Goal: Task Accomplishment & Management: Manage account settings

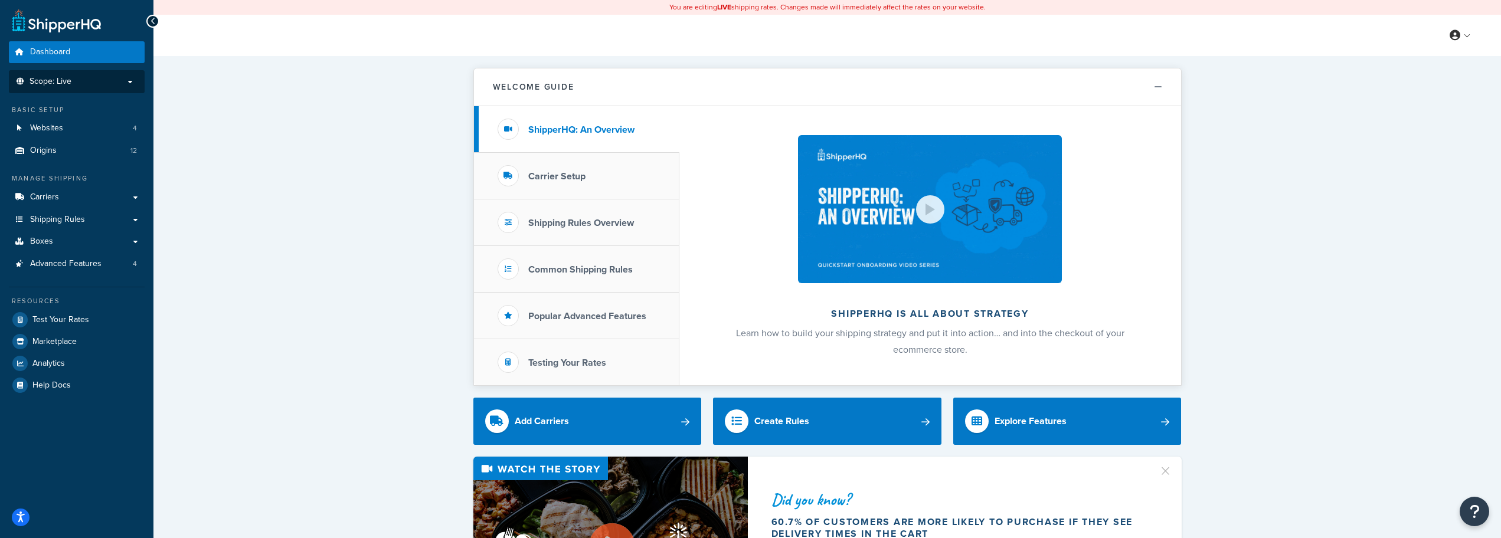
click at [124, 79] on p "Scope: Live" at bounding box center [76, 82] width 125 height 10
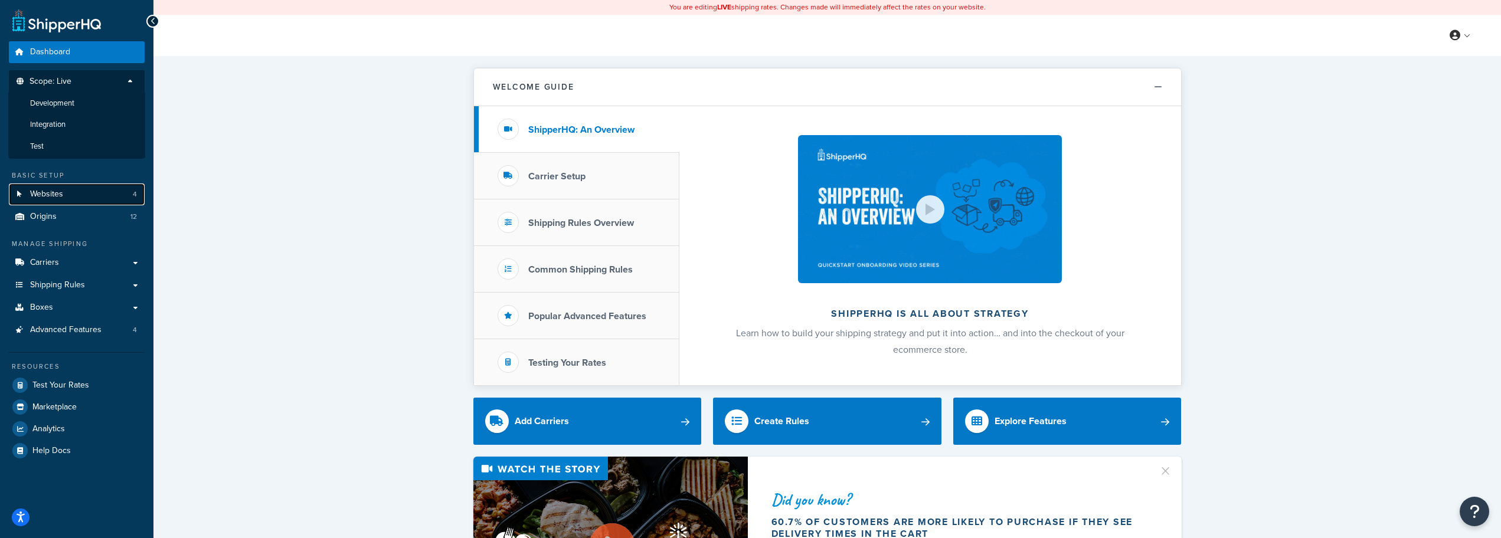
click at [72, 190] on link "Websites 4" at bounding box center [77, 195] width 136 height 22
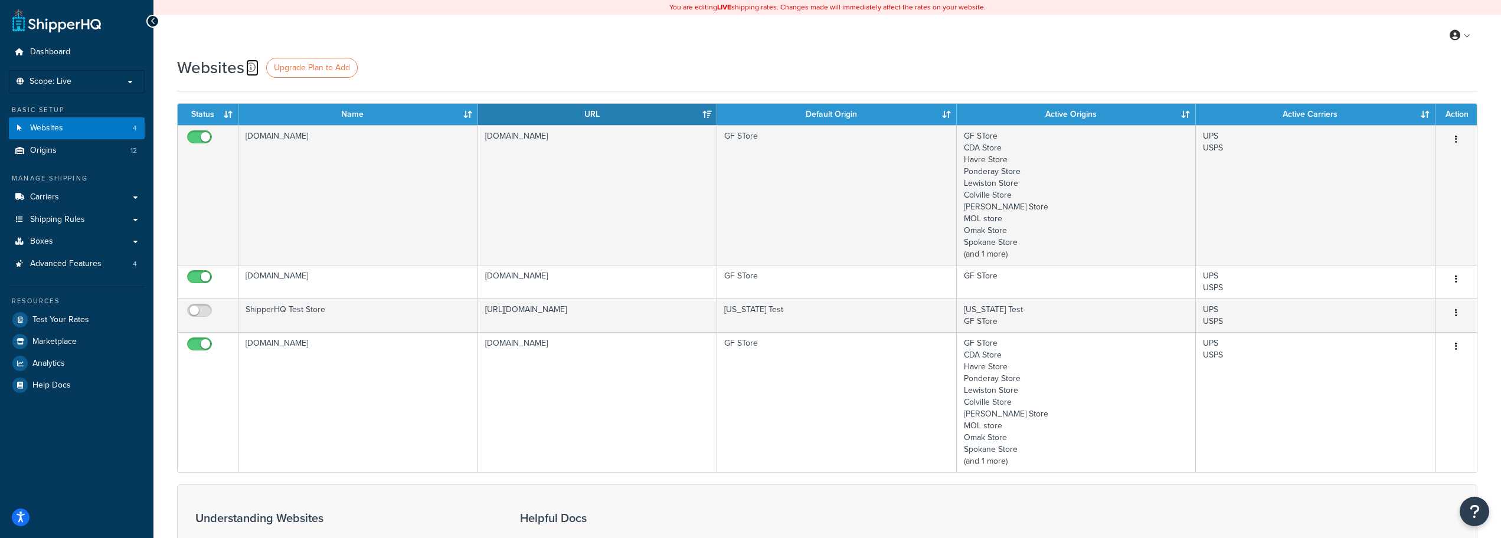
click at [252, 65] on icon at bounding box center [250, 67] width 9 height 9
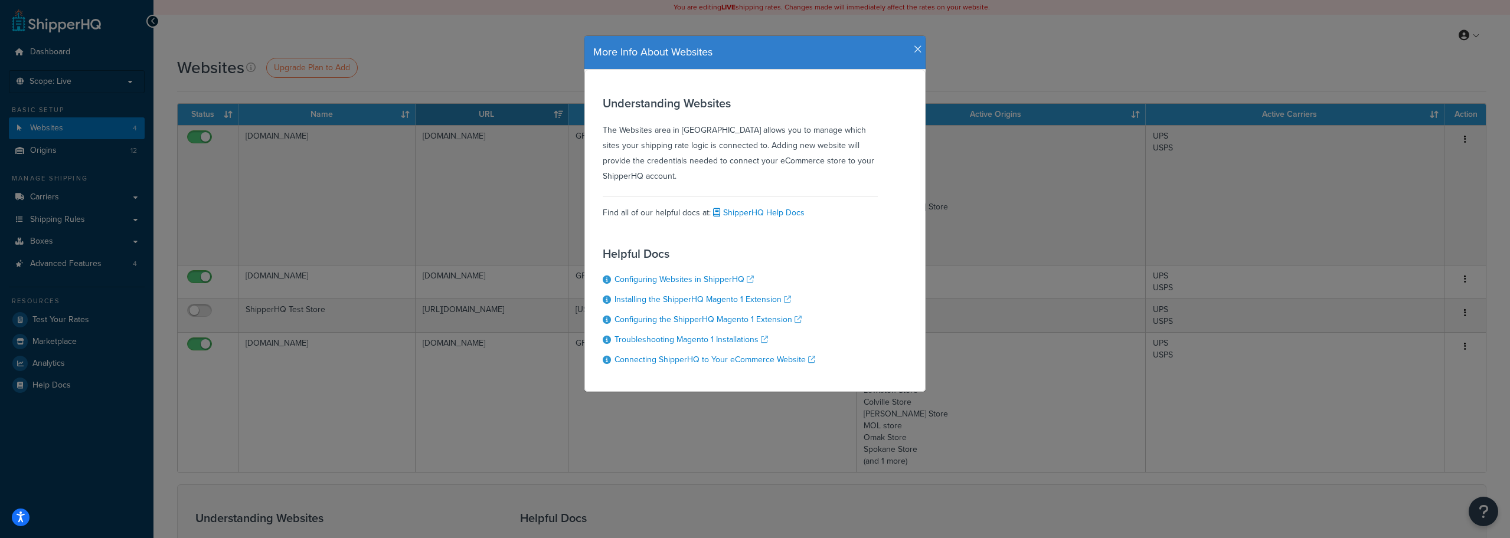
click at [914, 48] on icon "button" at bounding box center [918, 49] width 8 height 11
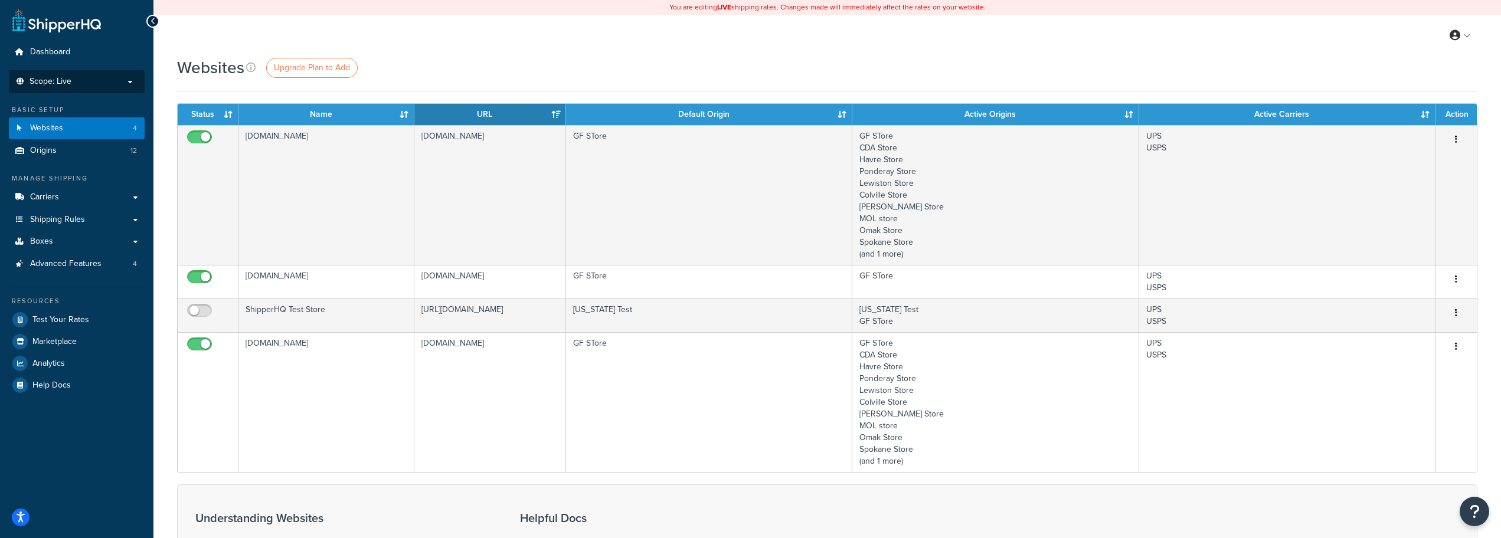
click at [83, 77] on p "Scope: Live" at bounding box center [76, 82] width 125 height 10
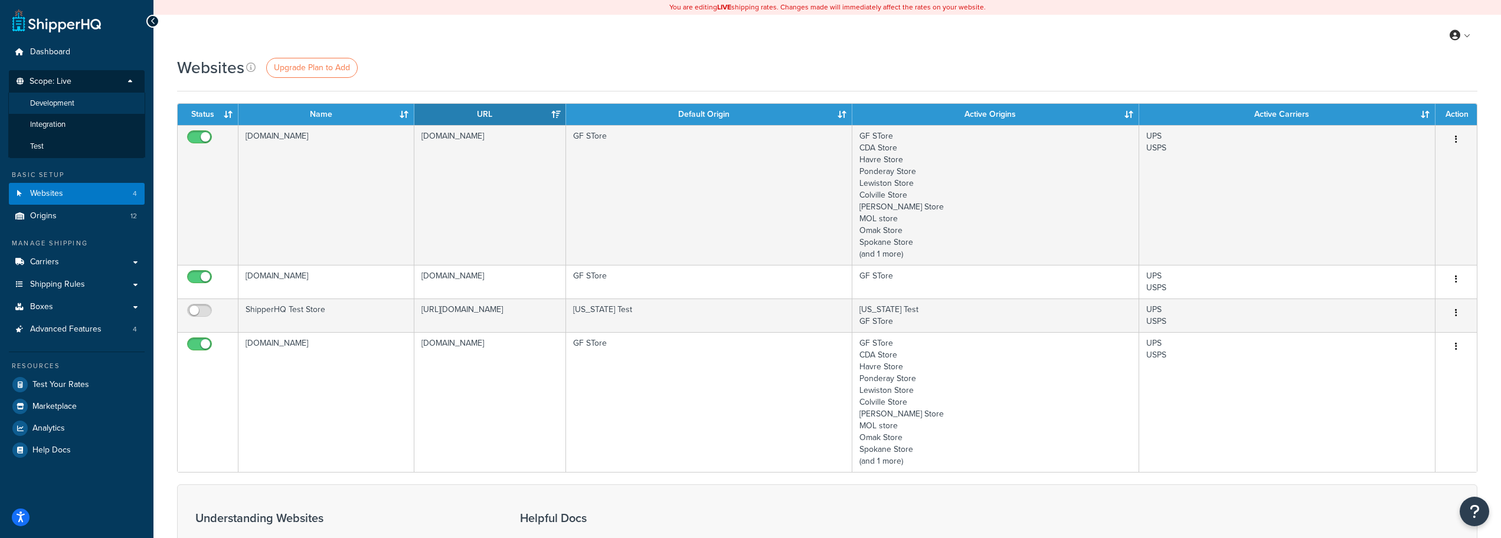
click at [90, 107] on li "Development" at bounding box center [76, 104] width 137 height 22
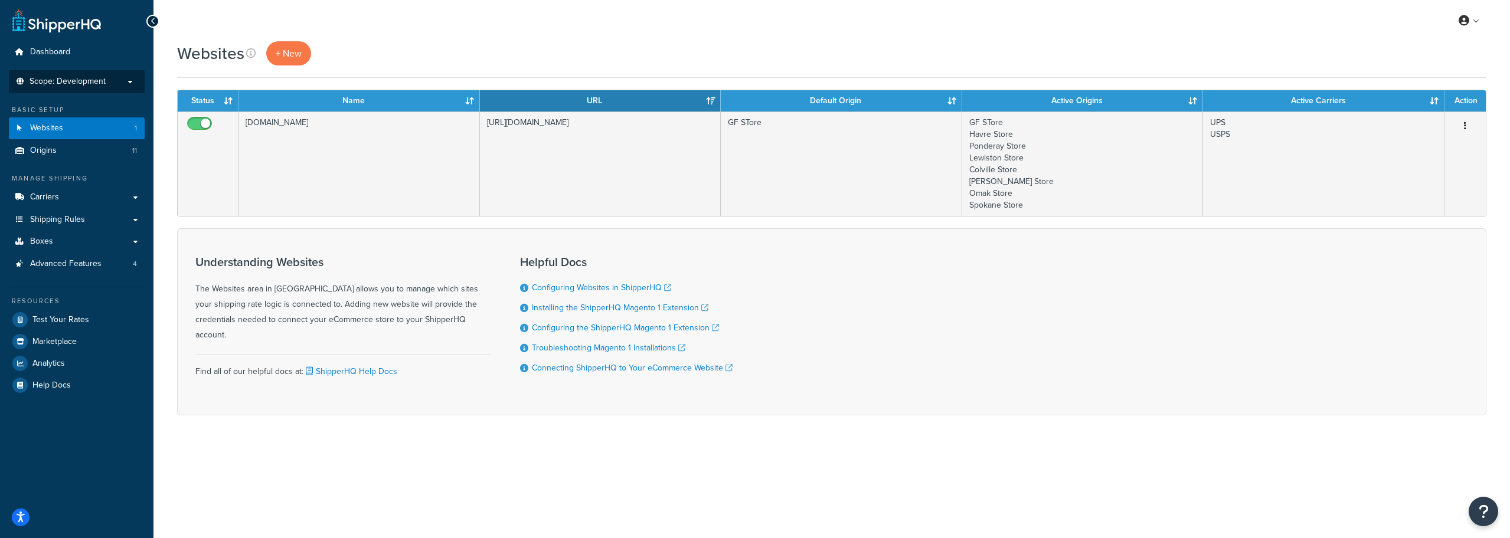
click at [89, 89] on li "Scope: Development Live Integration Test" at bounding box center [77, 81] width 136 height 23
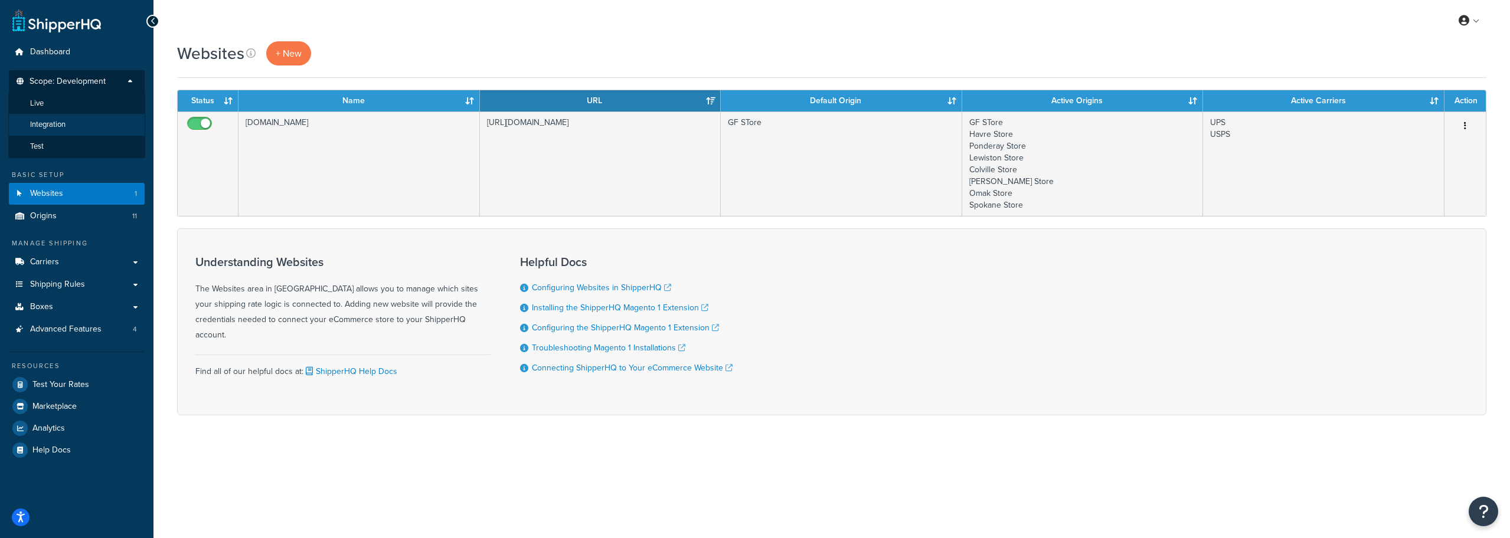
click at [89, 122] on li "Integration" at bounding box center [76, 125] width 137 height 22
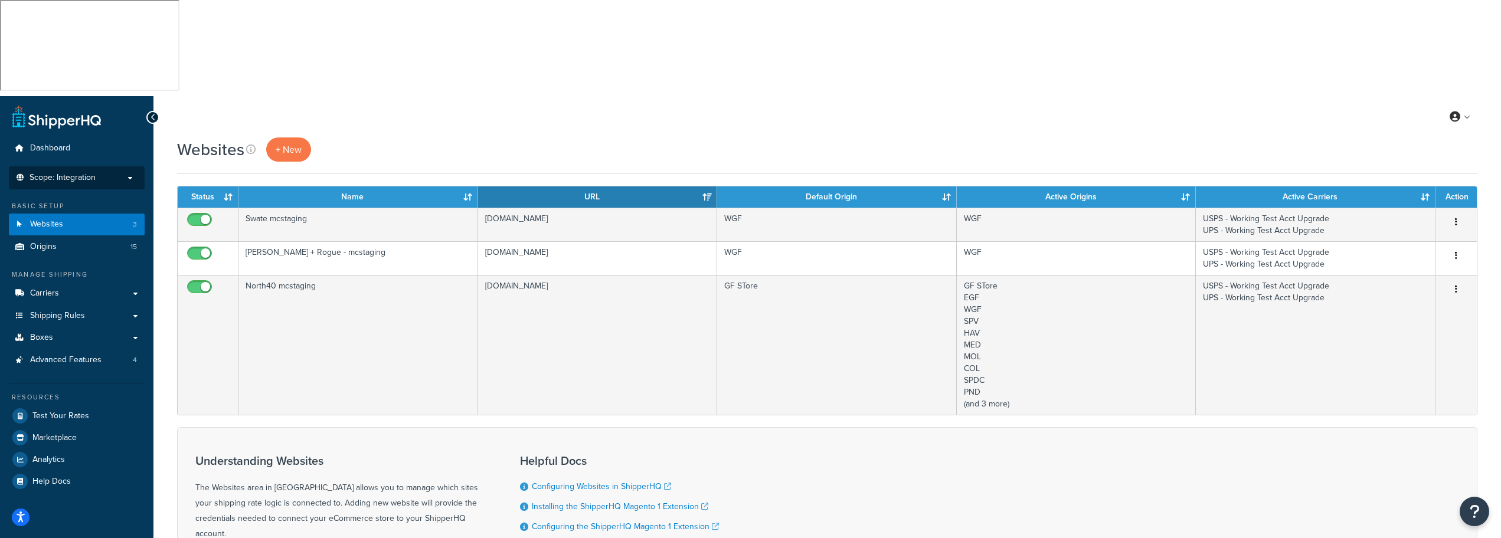
click at [103, 173] on p "Scope: Integration" at bounding box center [76, 178] width 125 height 10
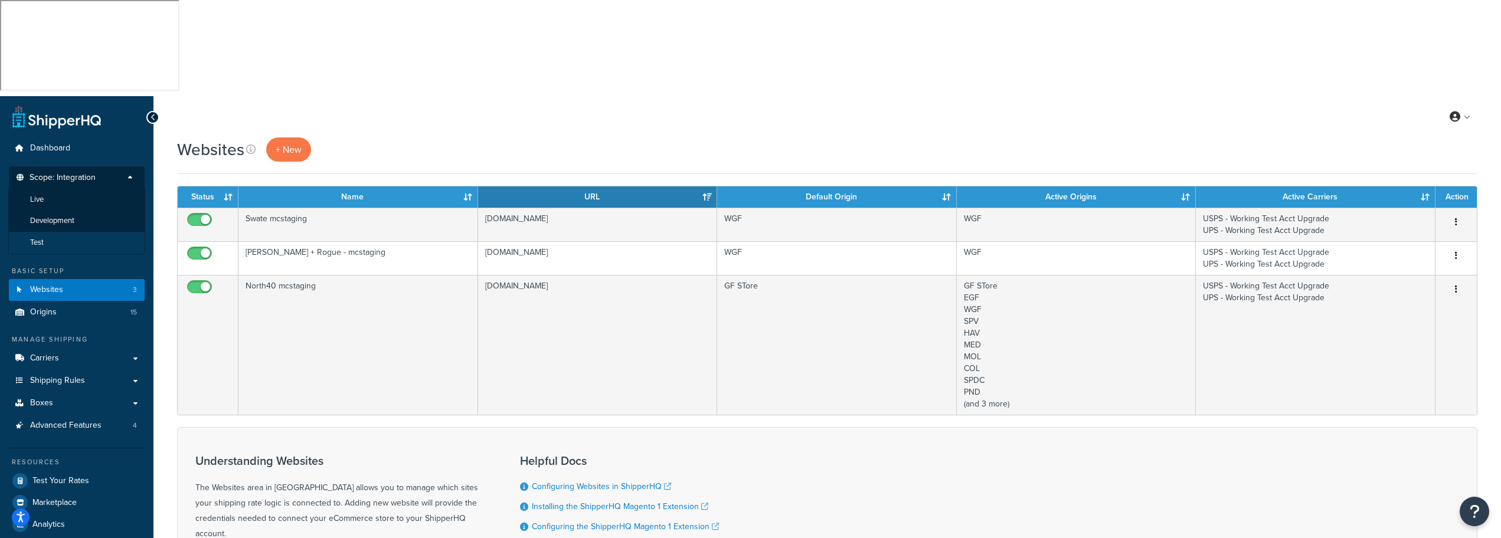
click at [80, 232] on li "Test" at bounding box center [76, 243] width 137 height 22
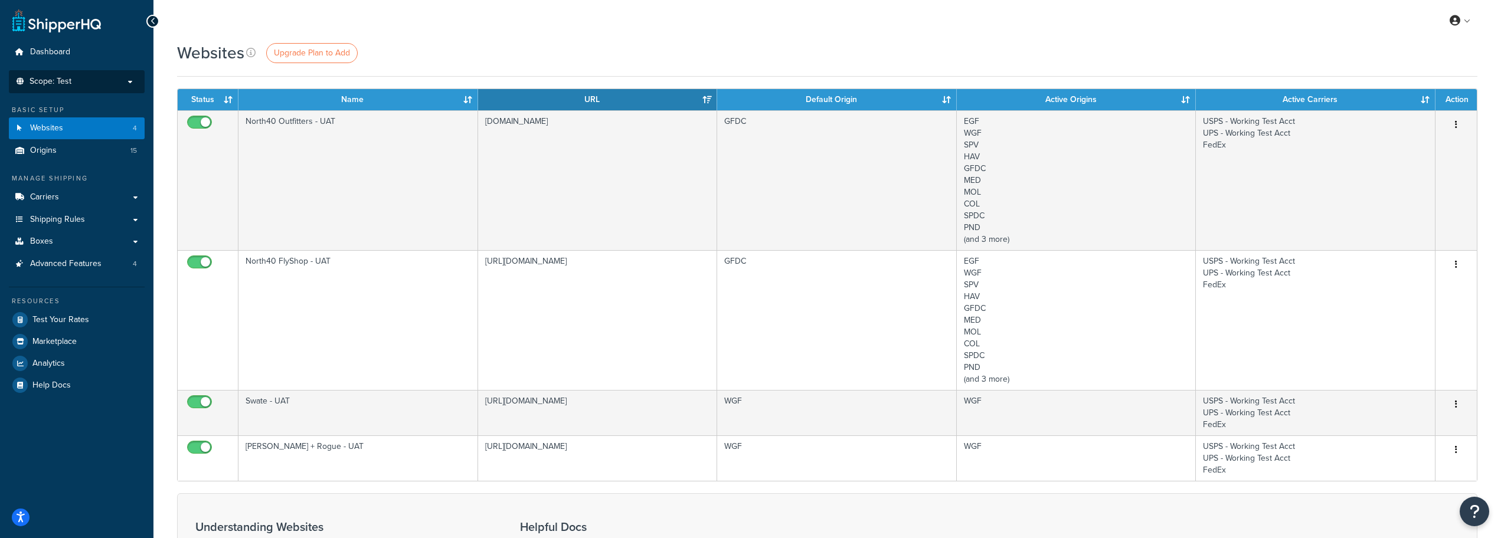
click at [96, 85] on p "Scope: Test" at bounding box center [76, 82] width 125 height 10
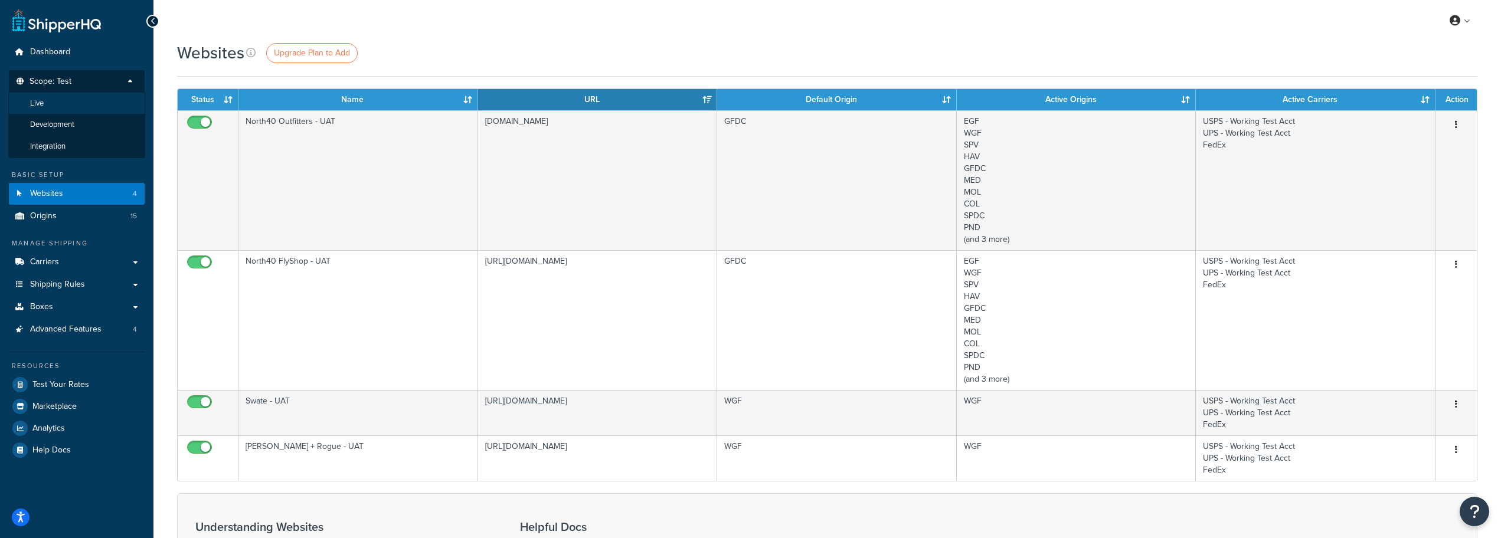
click at [89, 102] on li "Live" at bounding box center [76, 104] width 137 height 22
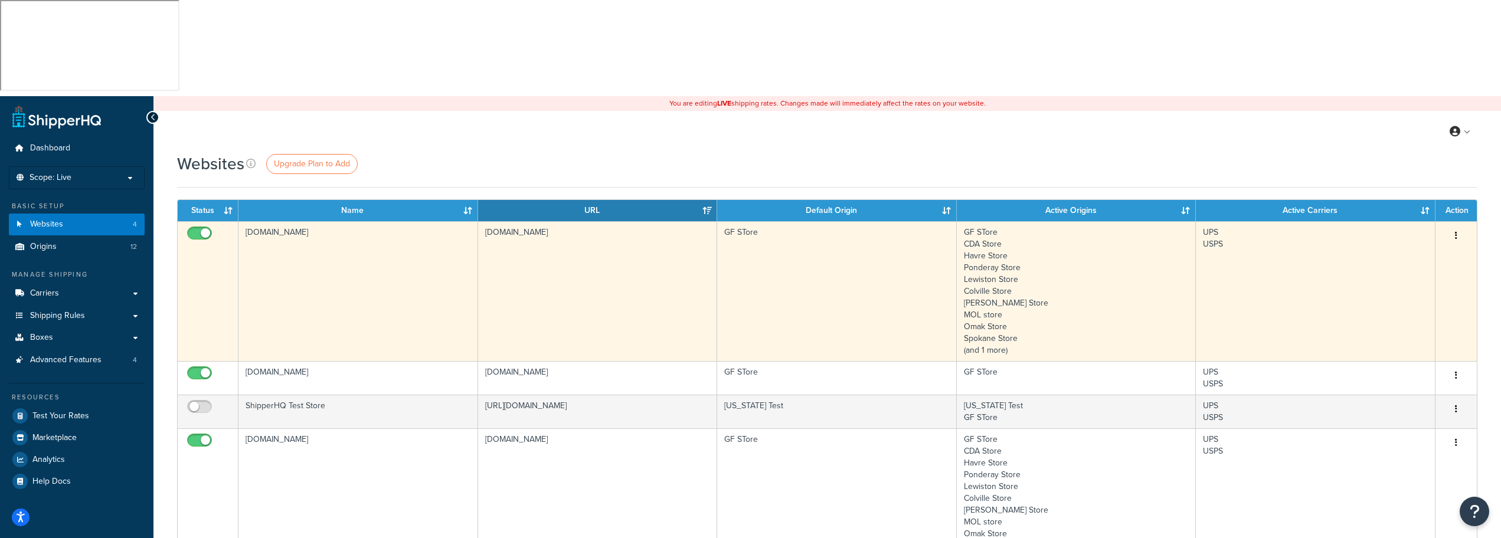
click at [1457, 231] on icon "button" at bounding box center [1456, 235] width 2 height 8
click at [1434, 157] on link "Edit" at bounding box center [1408, 163] width 93 height 24
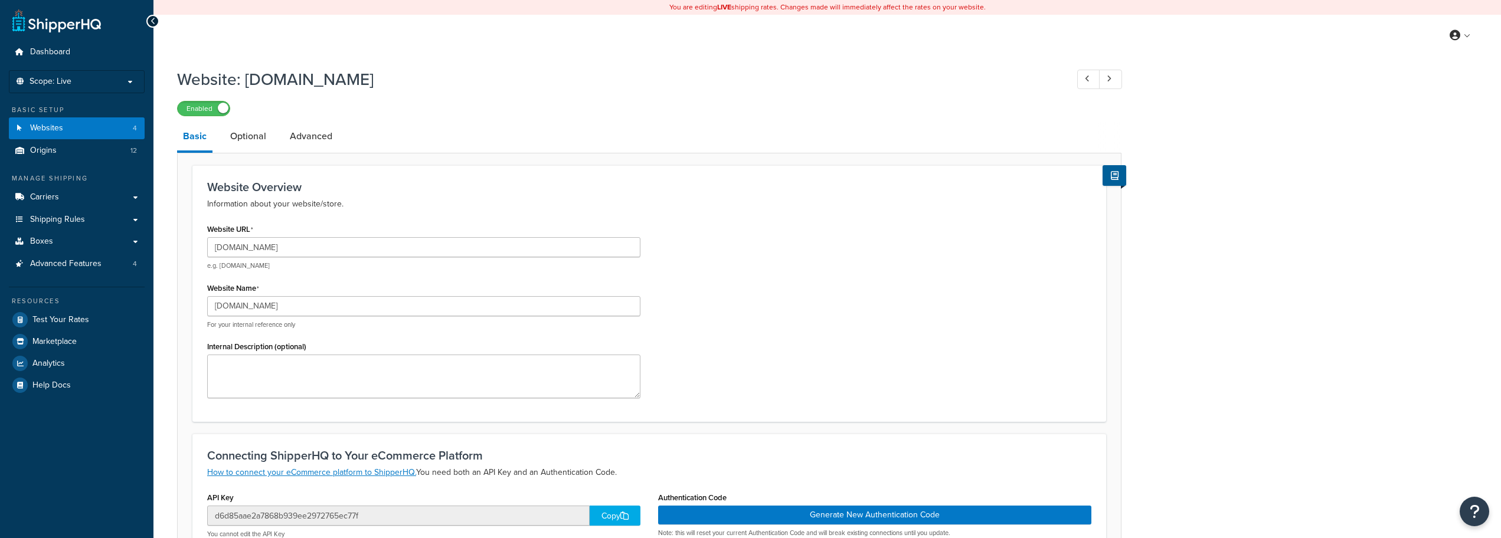
select select "18224"
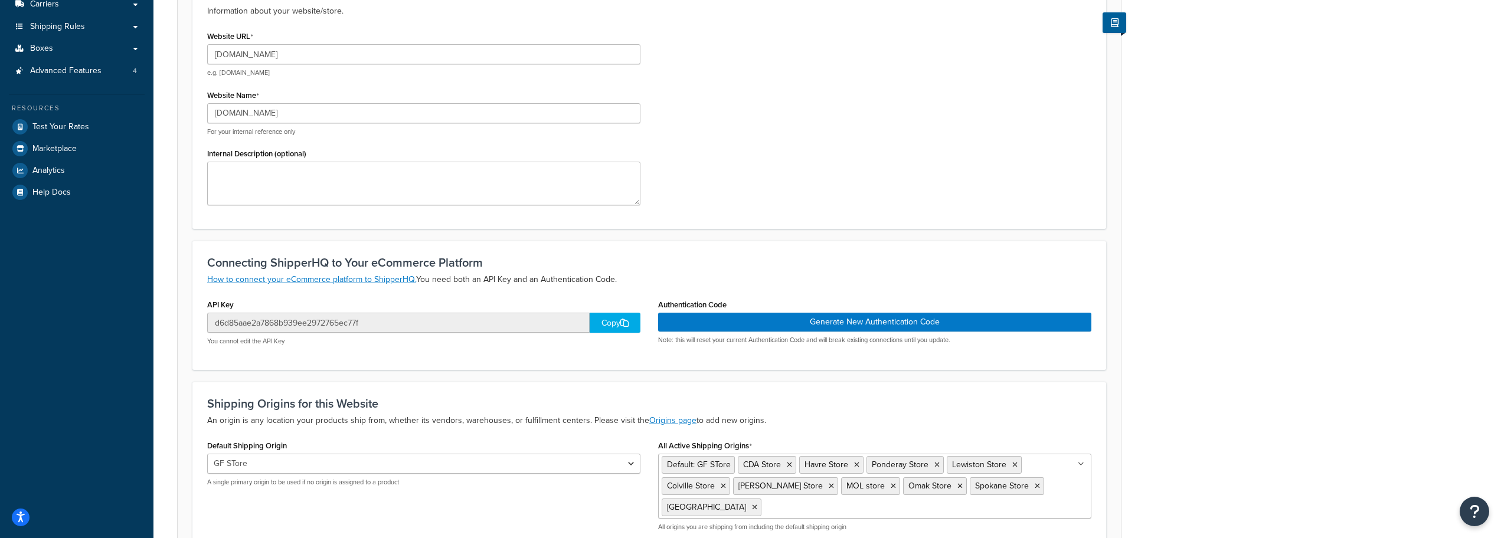
scroll to position [24, 0]
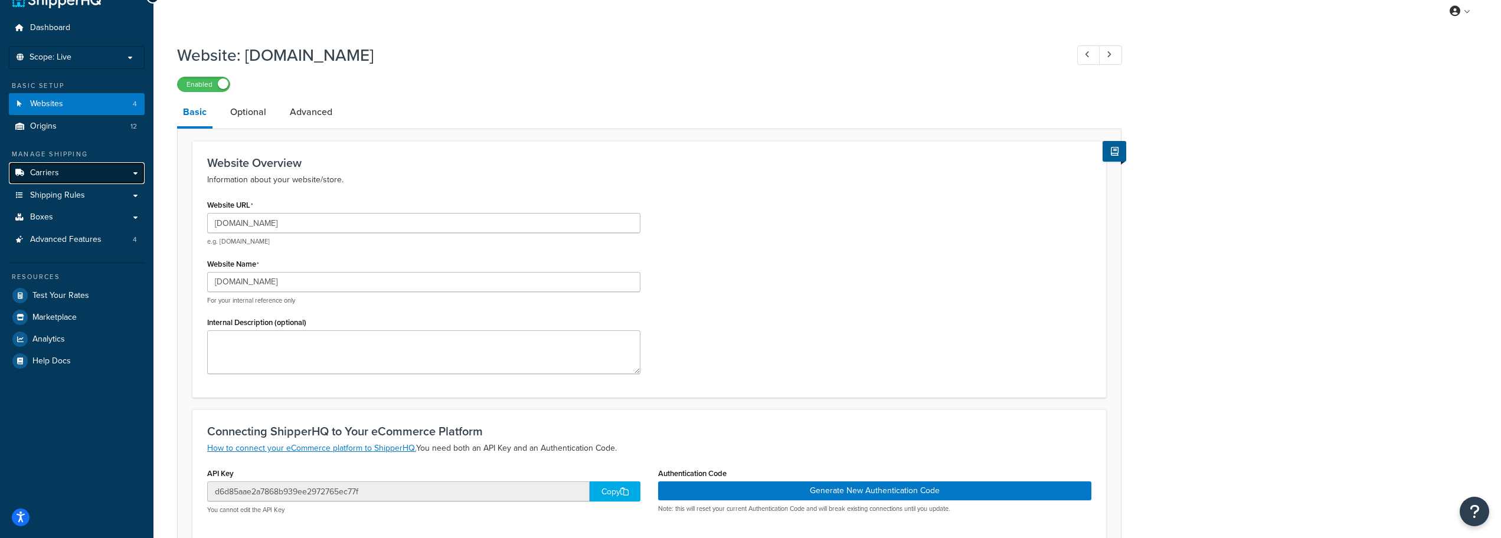
click at [88, 179] on link "Carriers" at bounding box center [77, 173] width 136 height 22
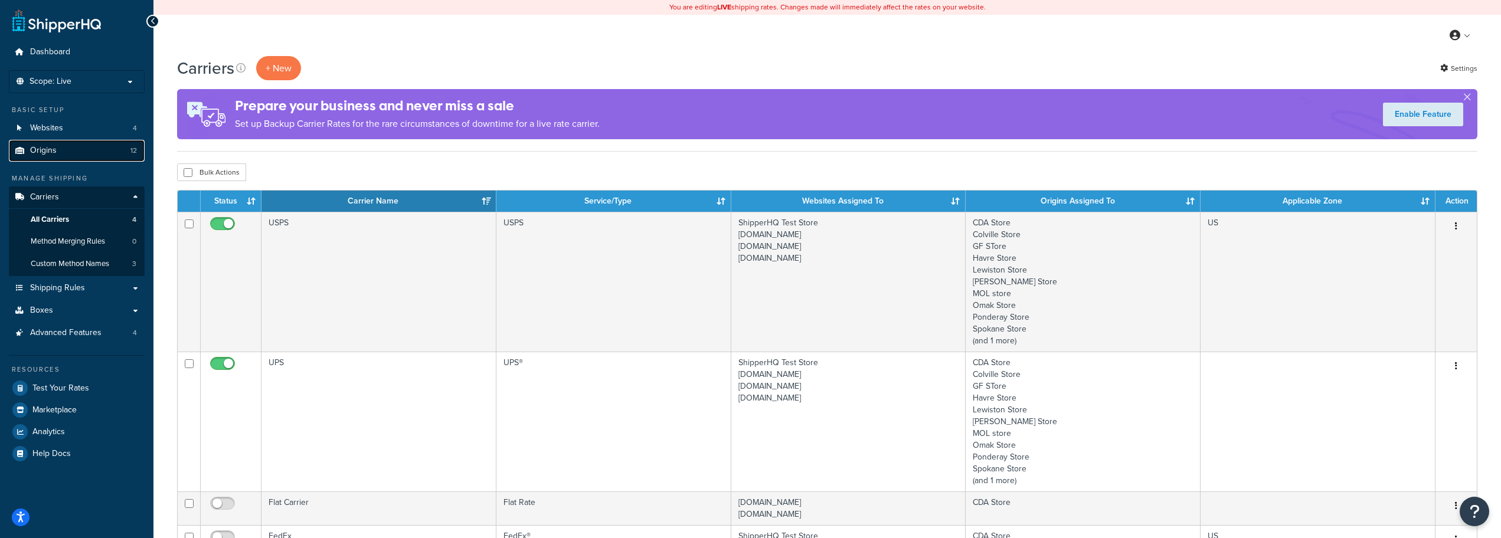
click at [72, 155] on link "Origins 12" at bounding box center [77, 151] width 136 height 22
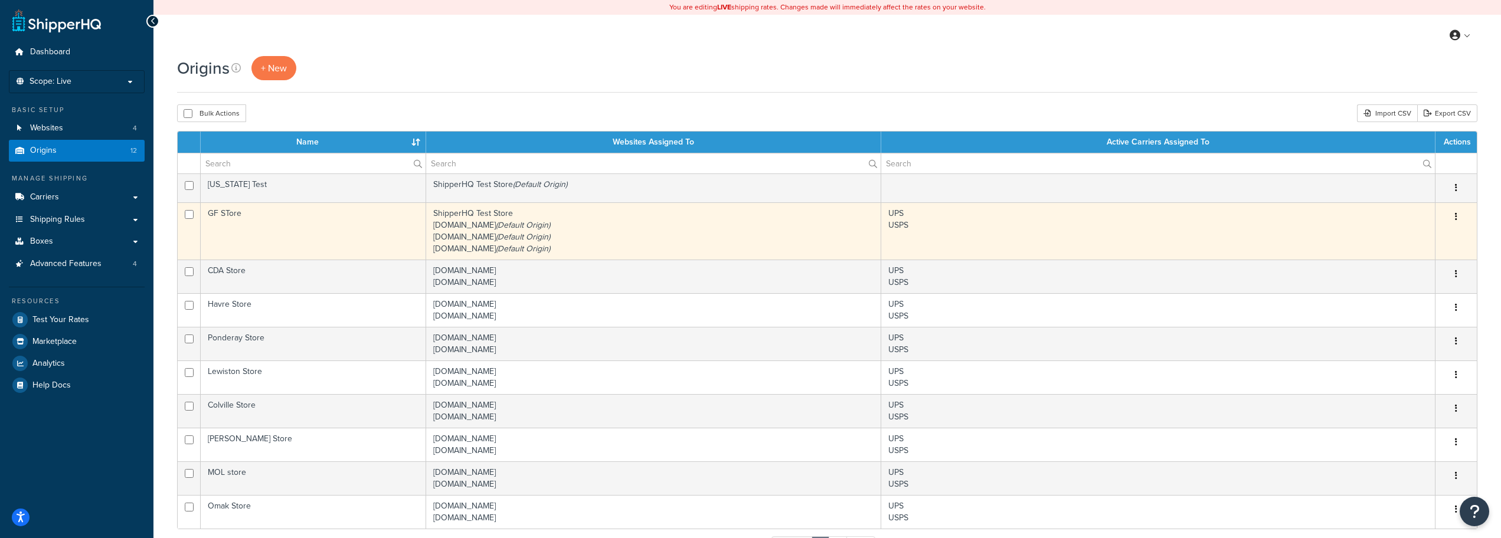
click at [1460, 214] on button "button" at bounding box center [1456, 217] width 17 height 19
click at [1435, 236] on link "Edit" at bounding box center [1417, 239] width 93 height 24
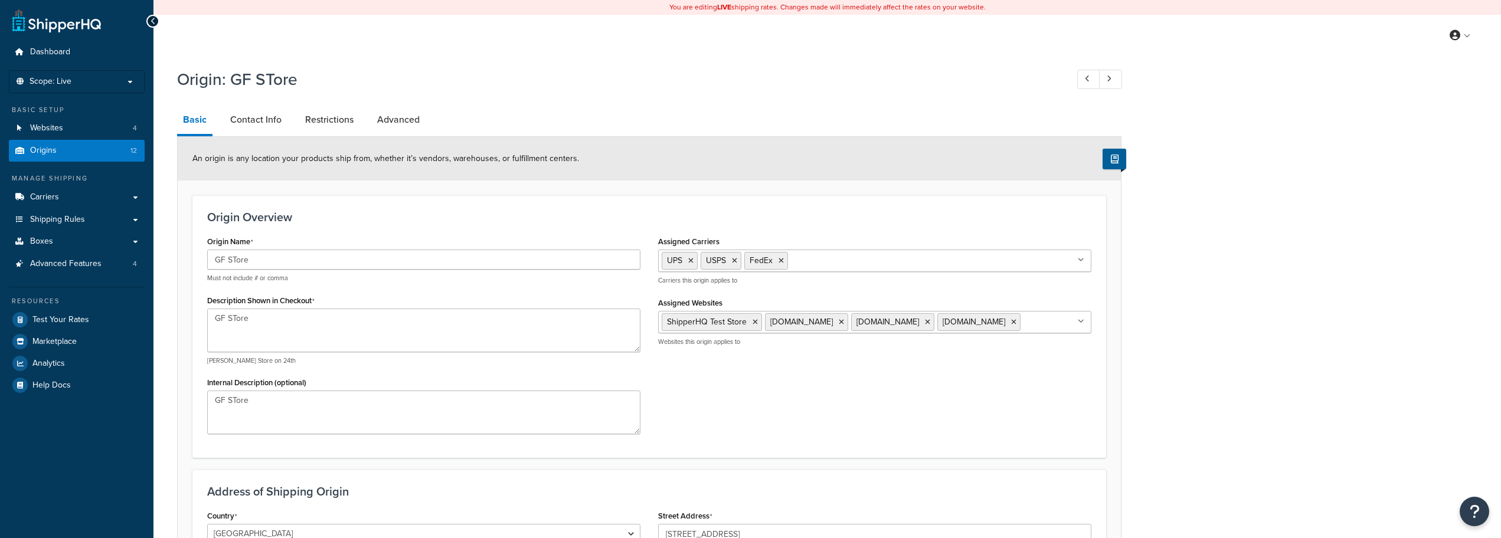
select select "26"
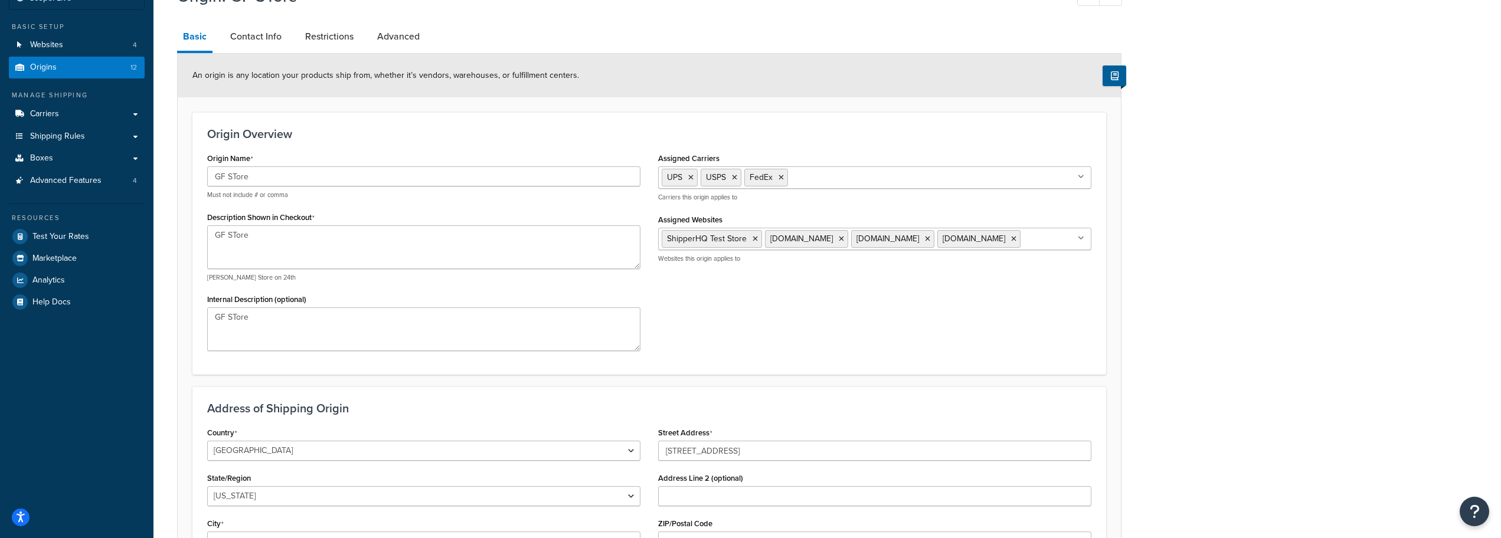
scroll to position [19, 0]
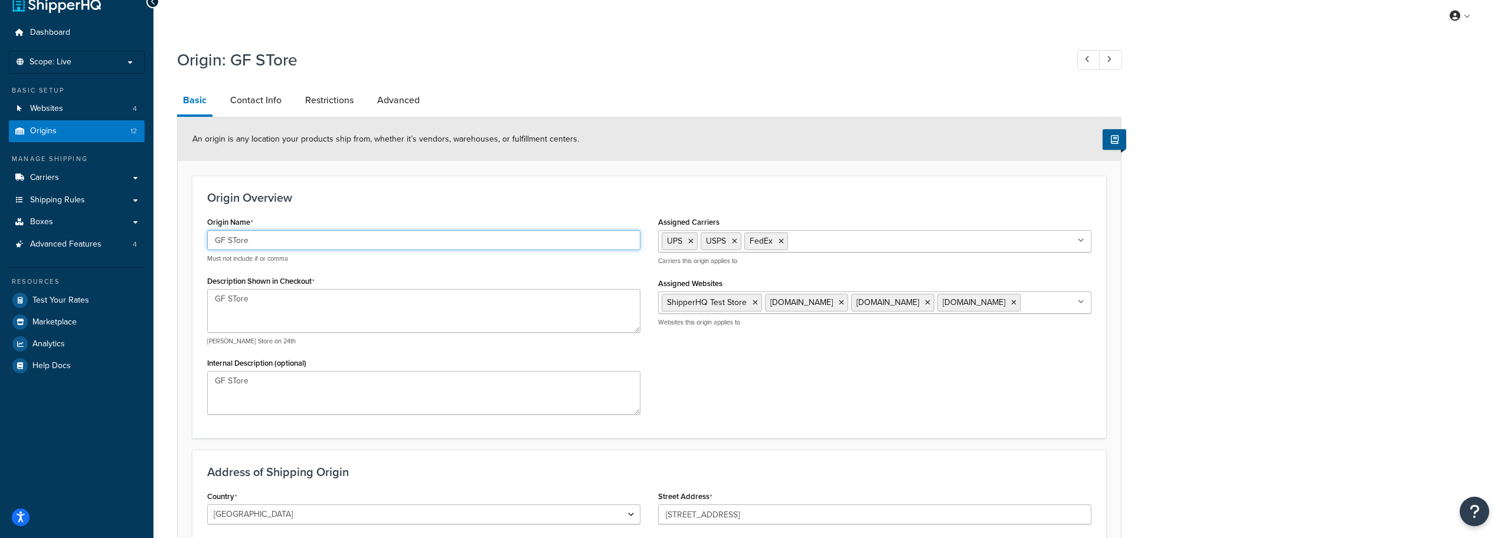
click at [238, 240] on input "GF STore" at bounding box center [423, 240] width 433 height 20
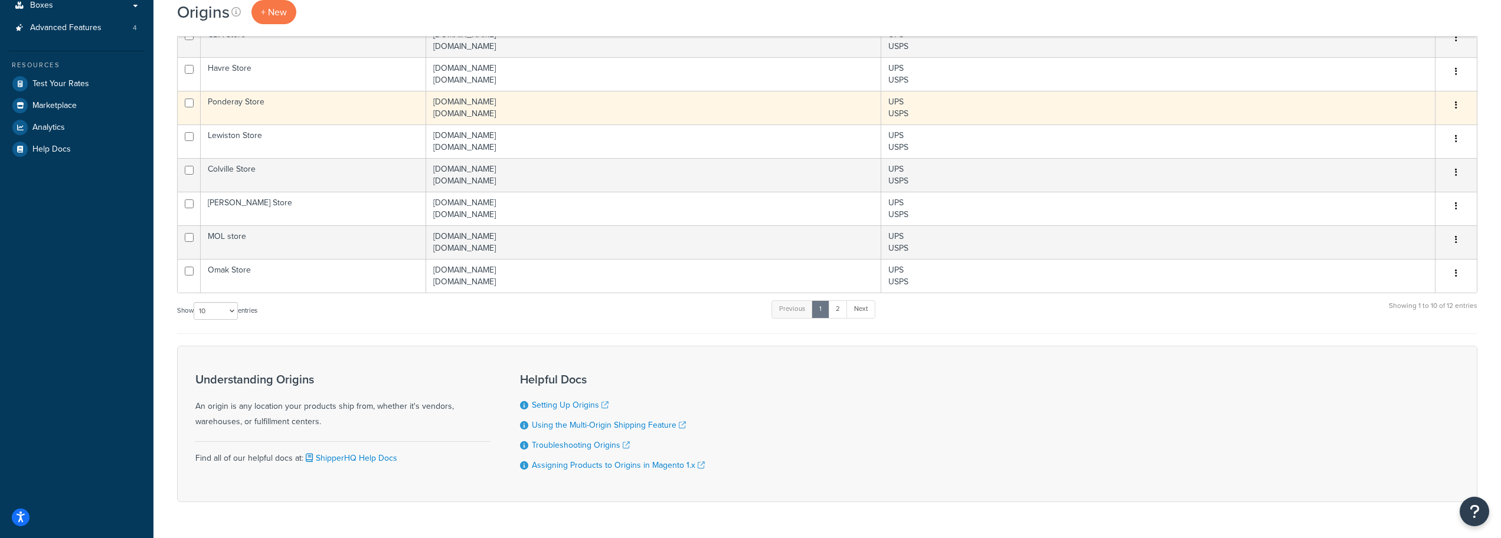
scroll to position [59, 0]
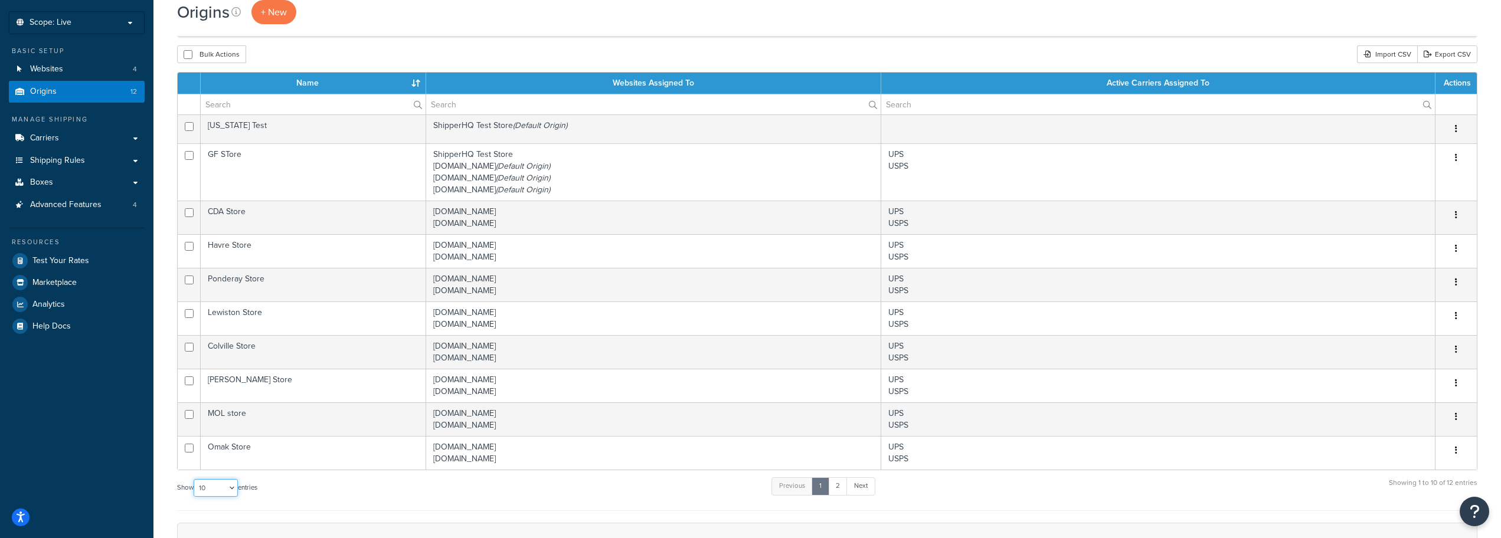
click at [237, 489] on select "10 15 25 50 100 1000" at bounding box center [216, 488] width 44 height 18
select select "50"
click at [195, 480] on select "10 15 25 50 100 1000" at bounding box center [216, 488] width 44 height 18
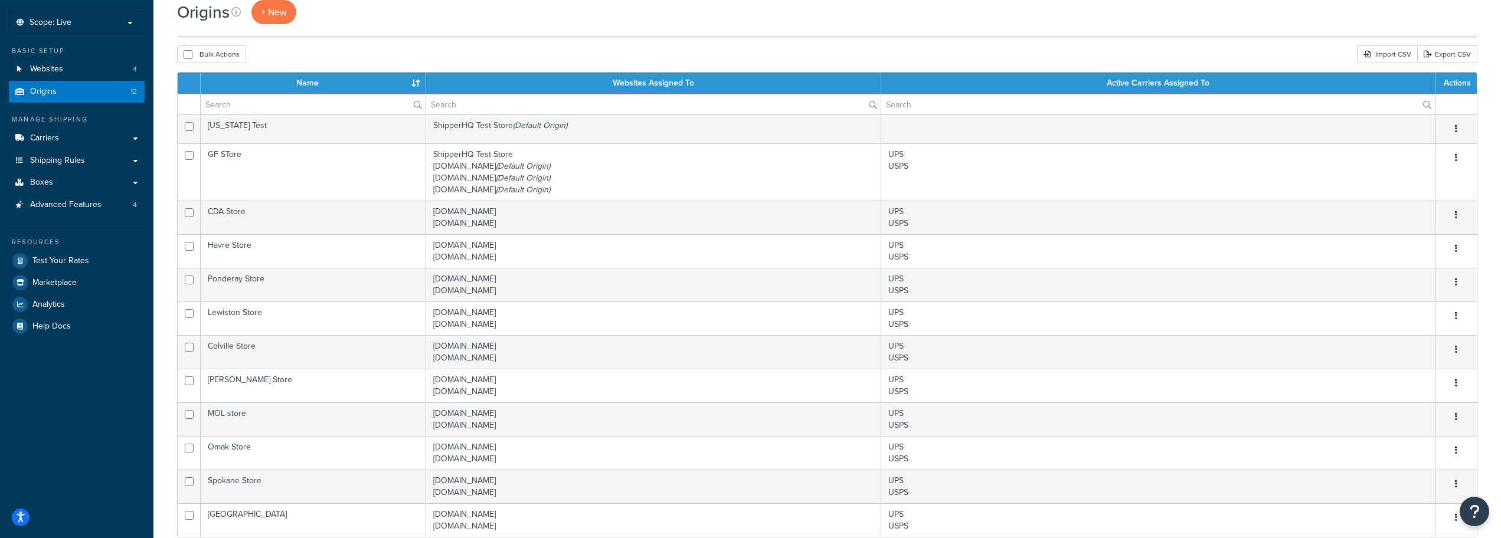
click at [454, 517] on td "flyshop.north40.com north40.com" at bounding box center [653, 521] width 455 height 34
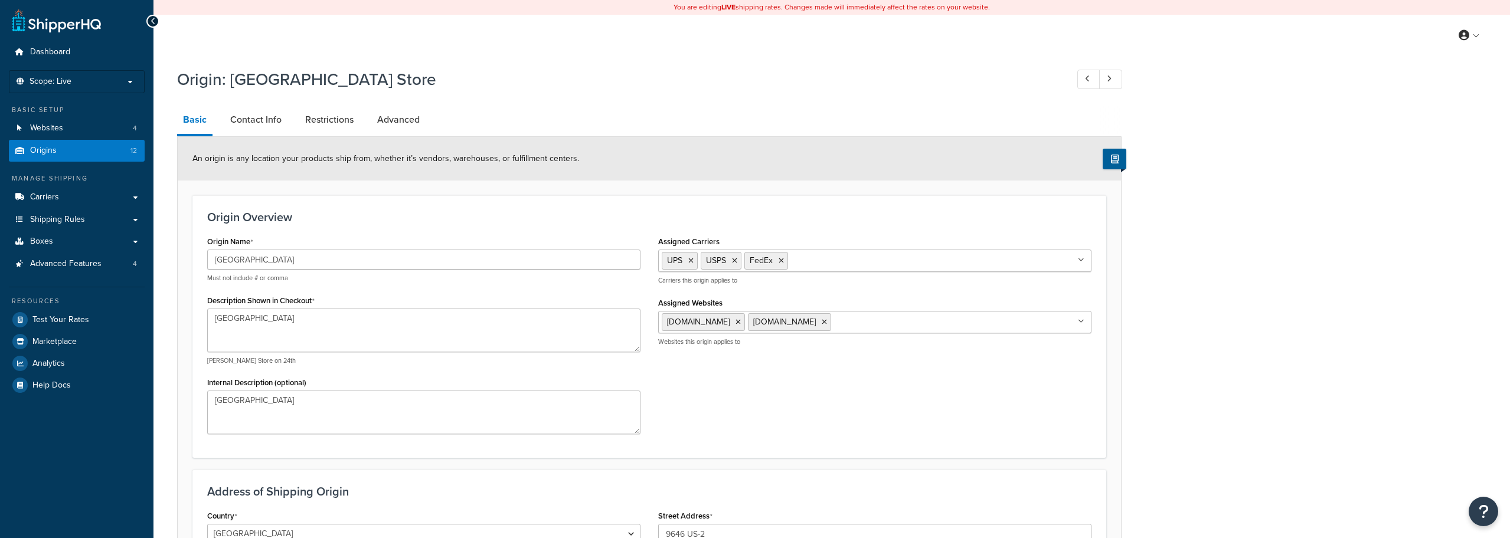
select select "47"
click at [61, 146] on link "Origins 12" at bounding box center [77, 151] width 136 height 22
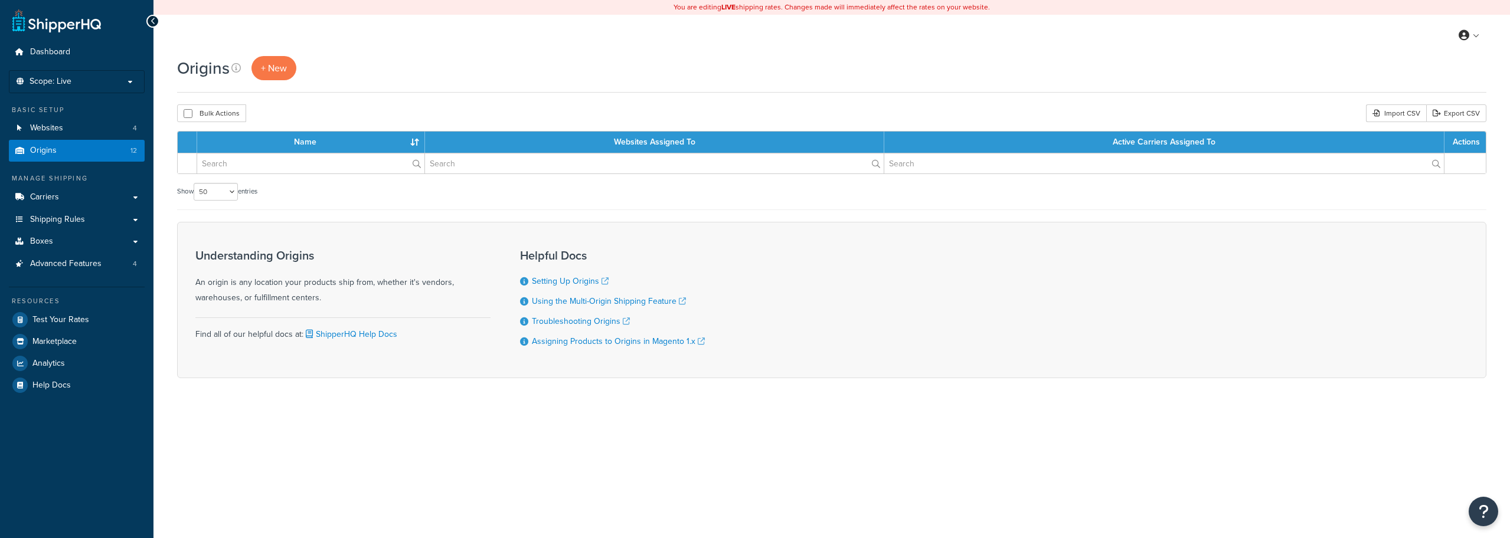
select select "50"
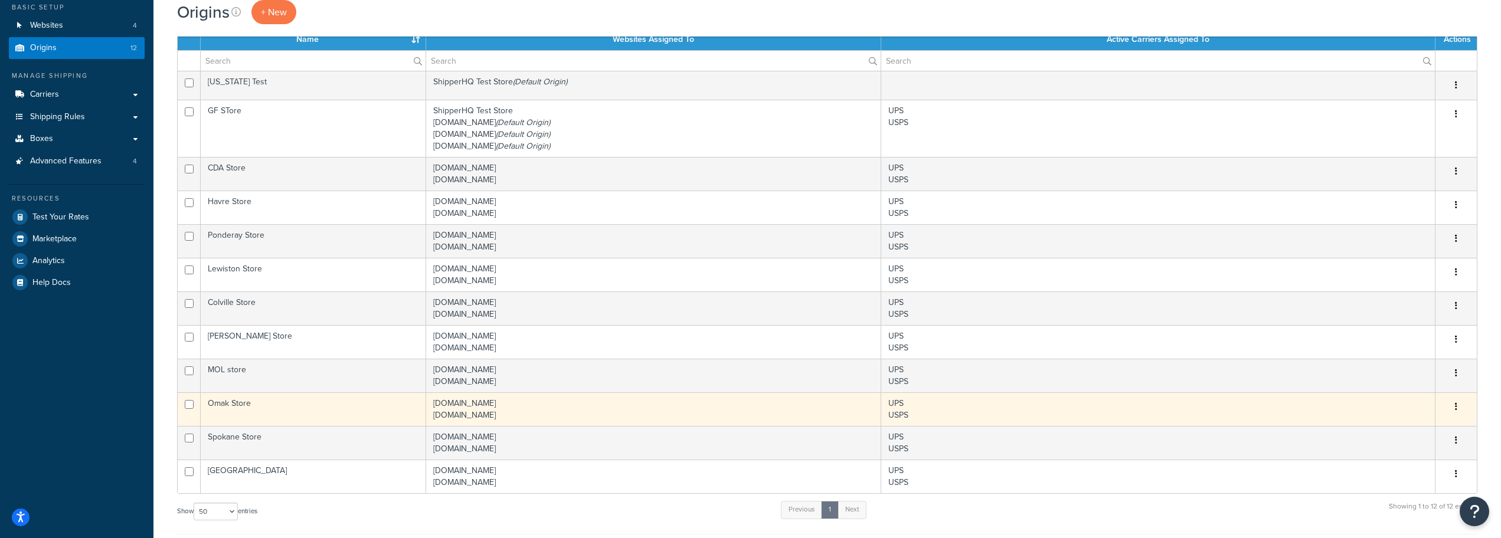
scroll to position [102, 0]
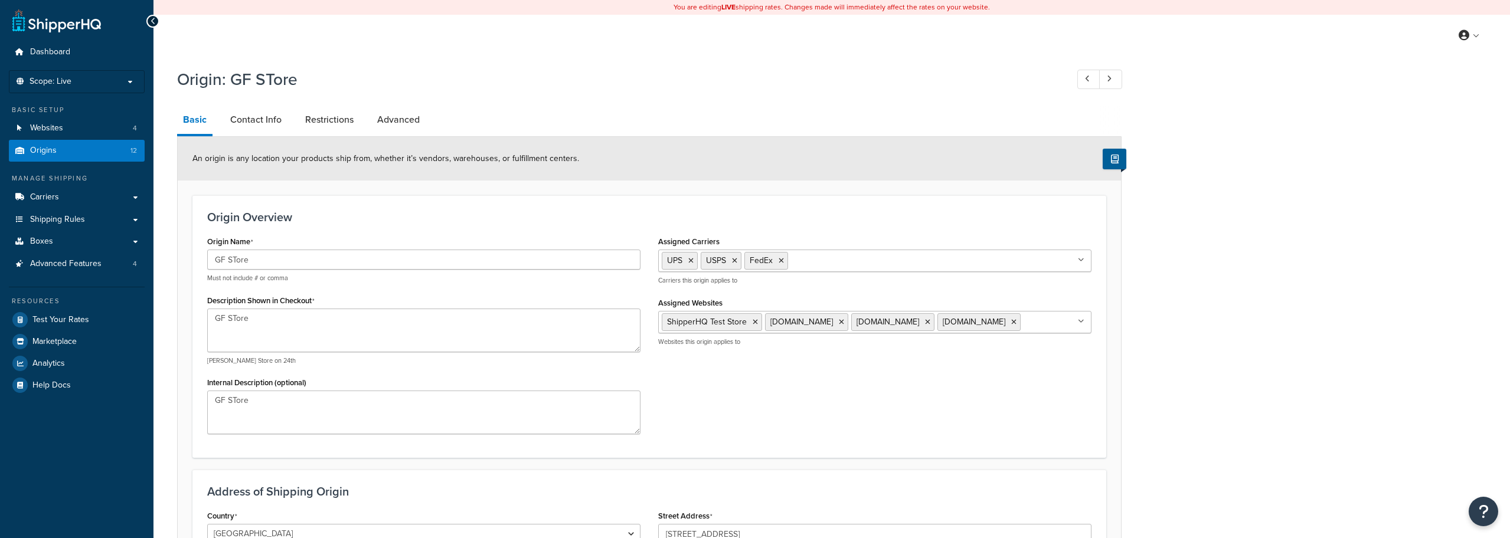
select select "26"
drag, startPoint x: 398, startPoint y: 263, endPoint x: 388, endPoint y: 264, distance: 9.5
click at [388, 264] on input "GF STore" at bounding box center [423, 260] width 433 height 20
drag, startPoint x: 282, startPoint y: 259, endPoint x: 174, endPoint y: 281, distance: 110.2
click at [169, 283] on div "Origin: GF STore Basic Contact Info Restrictions Advanced An origin is any loca…" at bounding box center [828, 413] width 1348 height 702
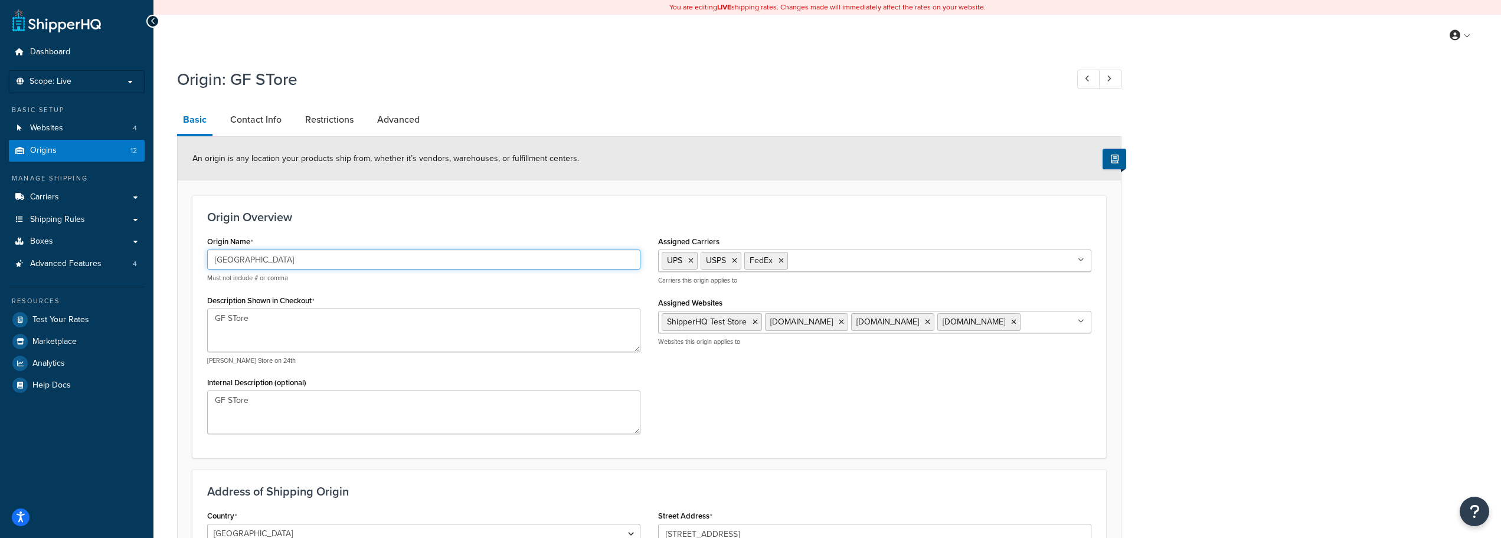
type input "[GEOGRAPHIC_DATA]"
drag, startPoint x: 344, startPoint y: 321, endPoint x: 143, endPoint y: 358, distance: 204.7
click at [139, 356] on div "Dashboard Scope: Live Basic Setup Websites 4 Origins 12 Manage Shipping Carrier…" at bounding box center [750, 397] width 1501 height 794
paste textarea "East Great Falls St"
type textarea "[GEOGRAPHIC_DATA]"
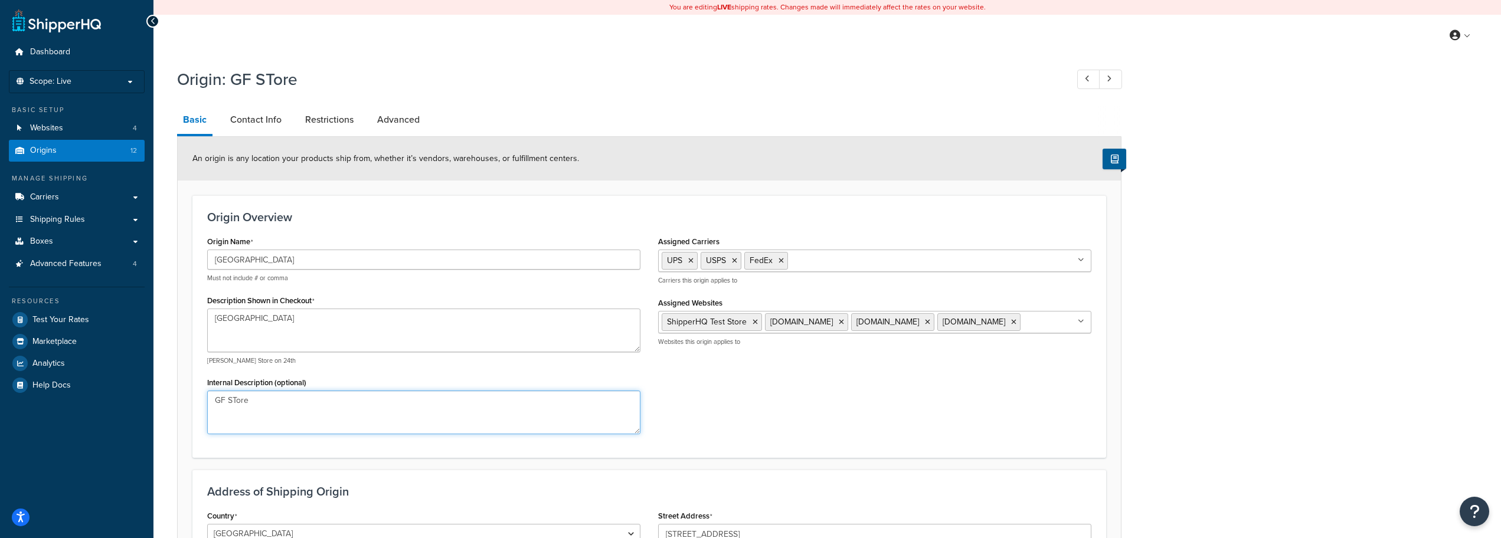
click at [317, 403] on textarea "GF STore" at bounding box center [423, 413] width 433 height 44
drag, startPoint x: 458, startPoint y: 397, endPoint x: 23, endPoint y: 416, distance: 435.6
click at [23, 416] on div "Dashboard Scope: Live Basic Setup Websites 4 Origins 12 Manage Shipping Carrier…" at bounding box center [750, 397] width 1501 height 794
type textarea "EGF"
click at [704, 370] on div "Origin Name East Great Falls Store Must not include # or comma Description Show…" at bounding box center [649, 338] width 902 height 210
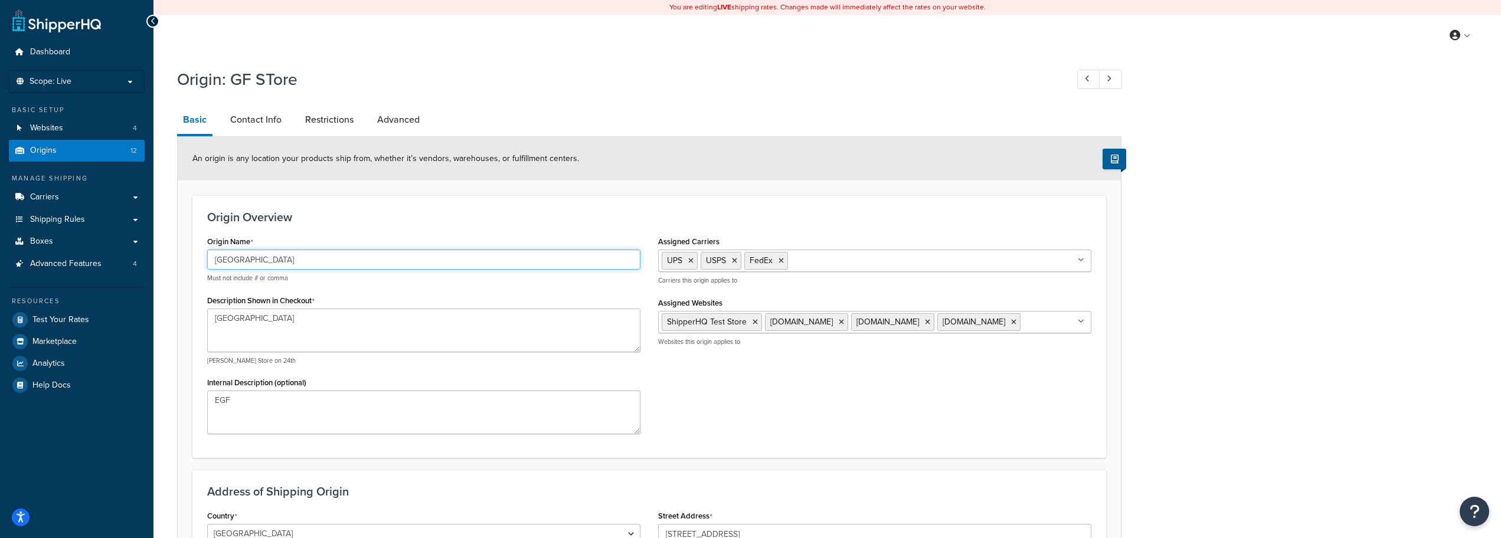
click at [420, 252] on input "[GEOGRAPHIC_DATA]" at bounding box center [423, 260] width 433 height 20
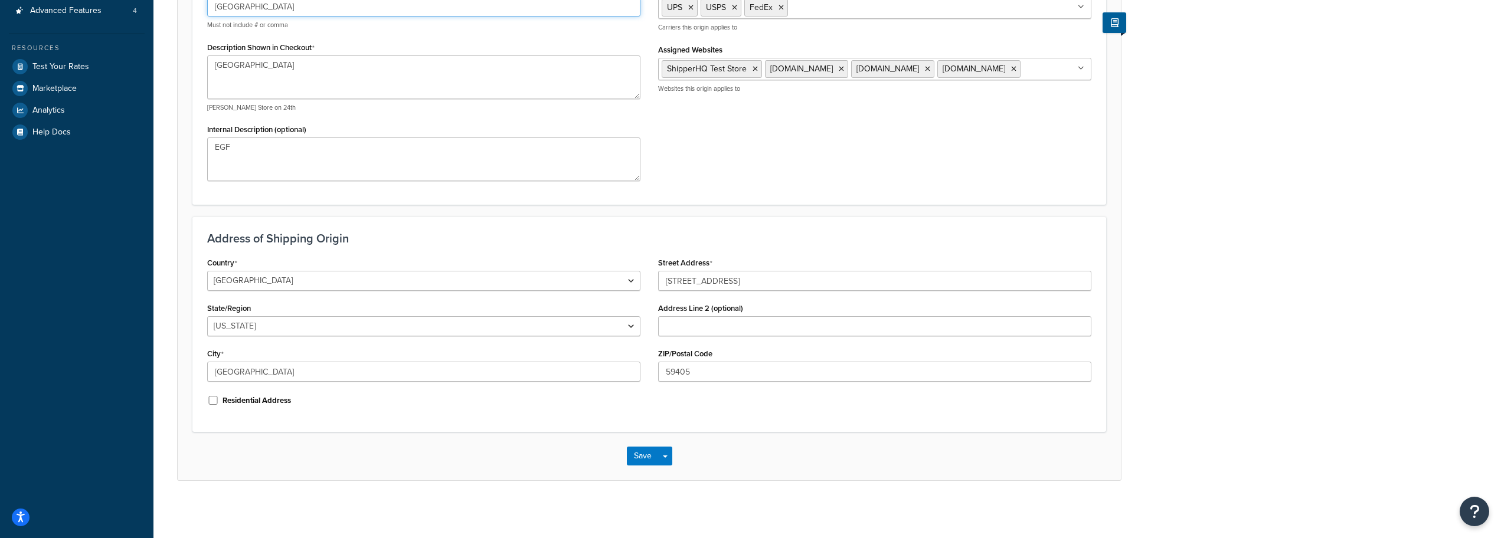
scroll to position [256, 0]
click at [660, 455] on button "Save Dropdown" at bounding box center [665, 454] width 14 height 19
click at [661, 455] on button "Save Dropdown" at bounding box center [665, 454] width 14 height 19
click at [641, 456] on button "Save" at bounding box center [643, 454] width 32 height 19
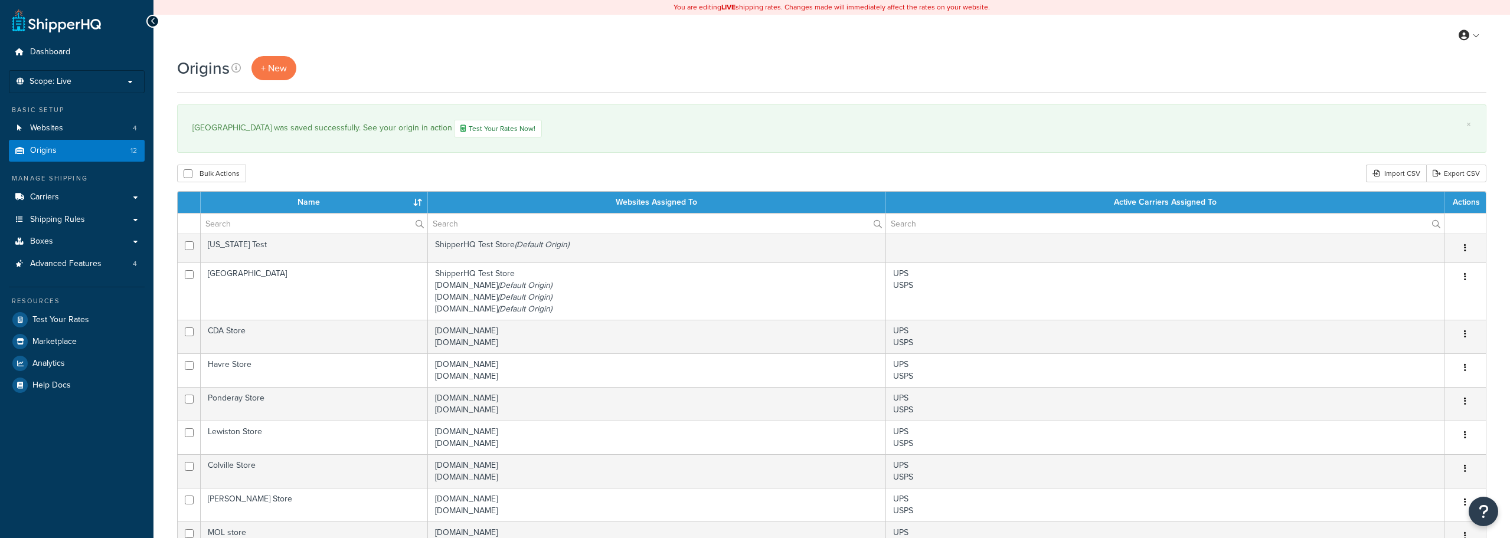
select select "50"
click at [83, 123] on link "Websites 4" at bounding box center [77, 128] width 136 height 22
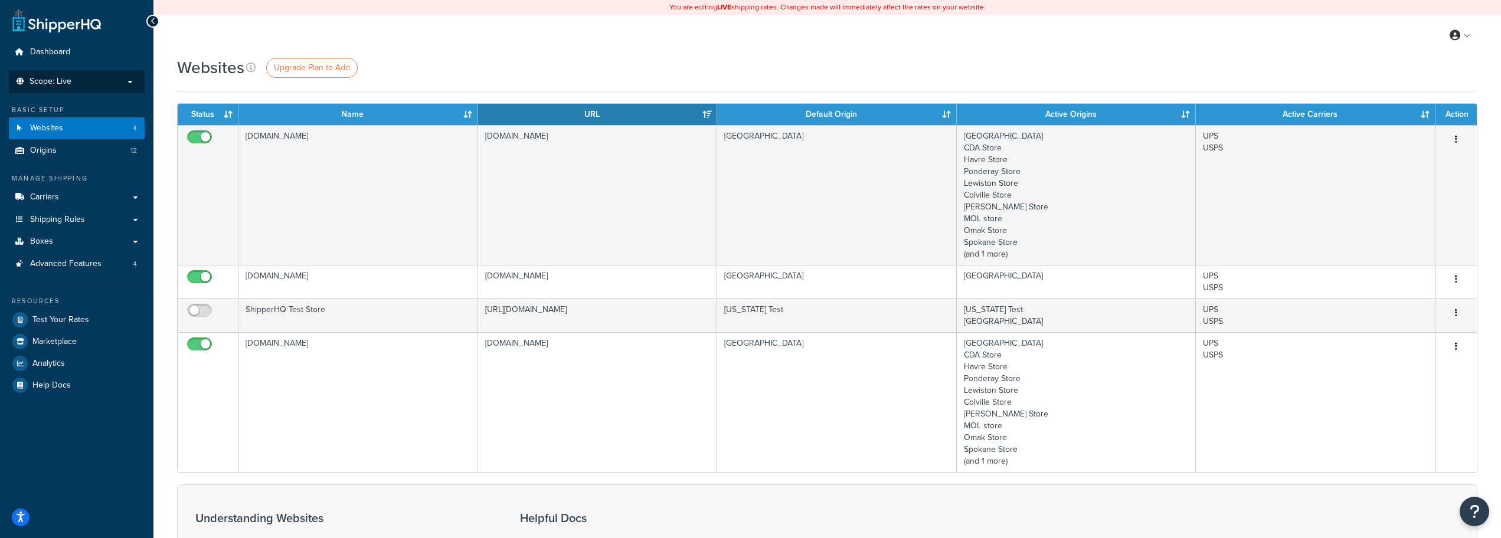
click at [88, 84] on p "Scope: Live" at bounding box center [76, 82] width 125 height 10
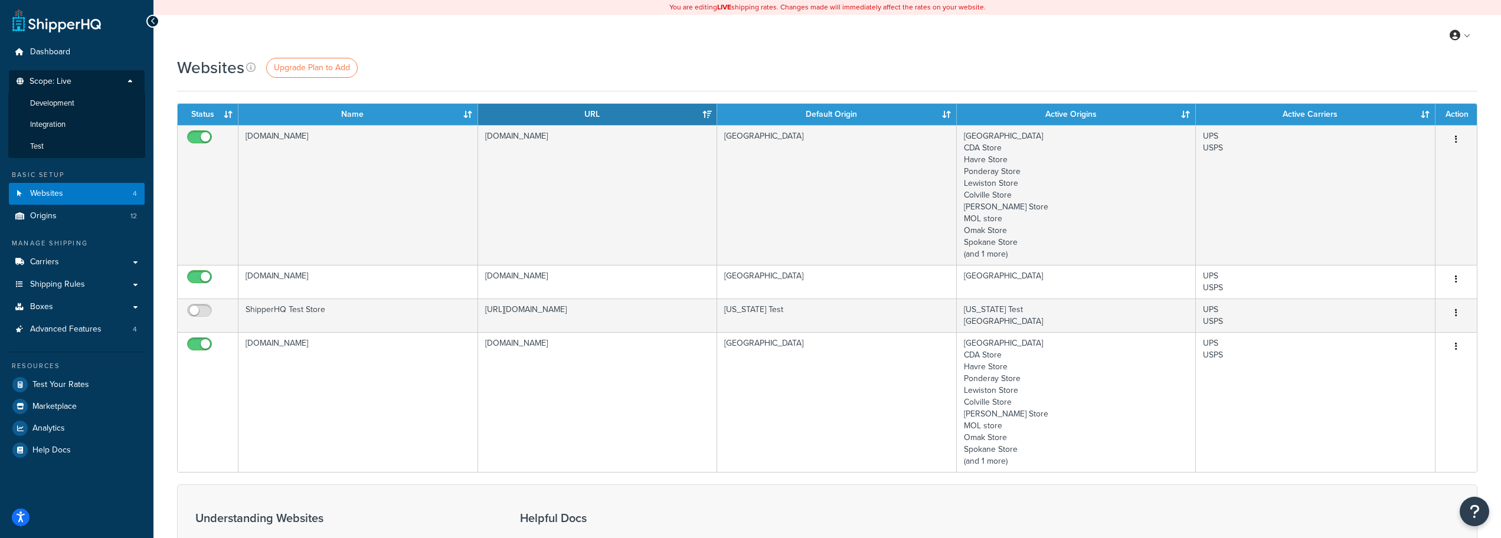
click at [88, 84] on p "Scope: Live" at bounding box center [76, 85] width 125 height 16
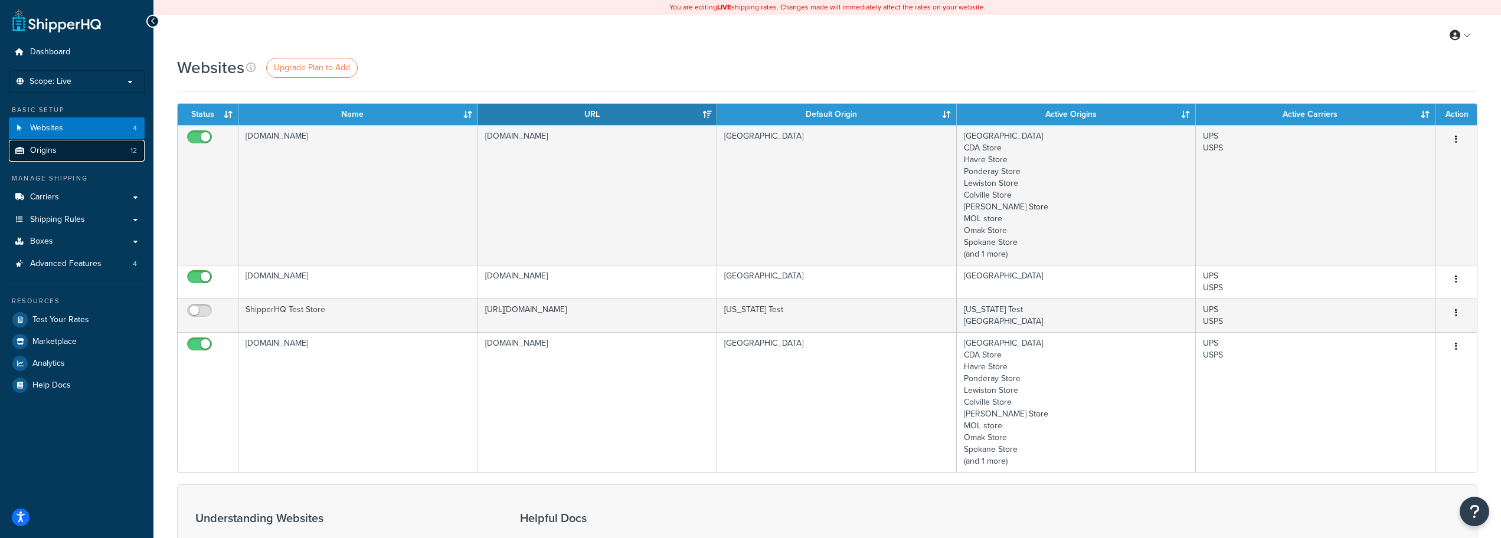
click at [79, 143] on link "Origins 12" at bounding box center [77, 151] width 136 height 22
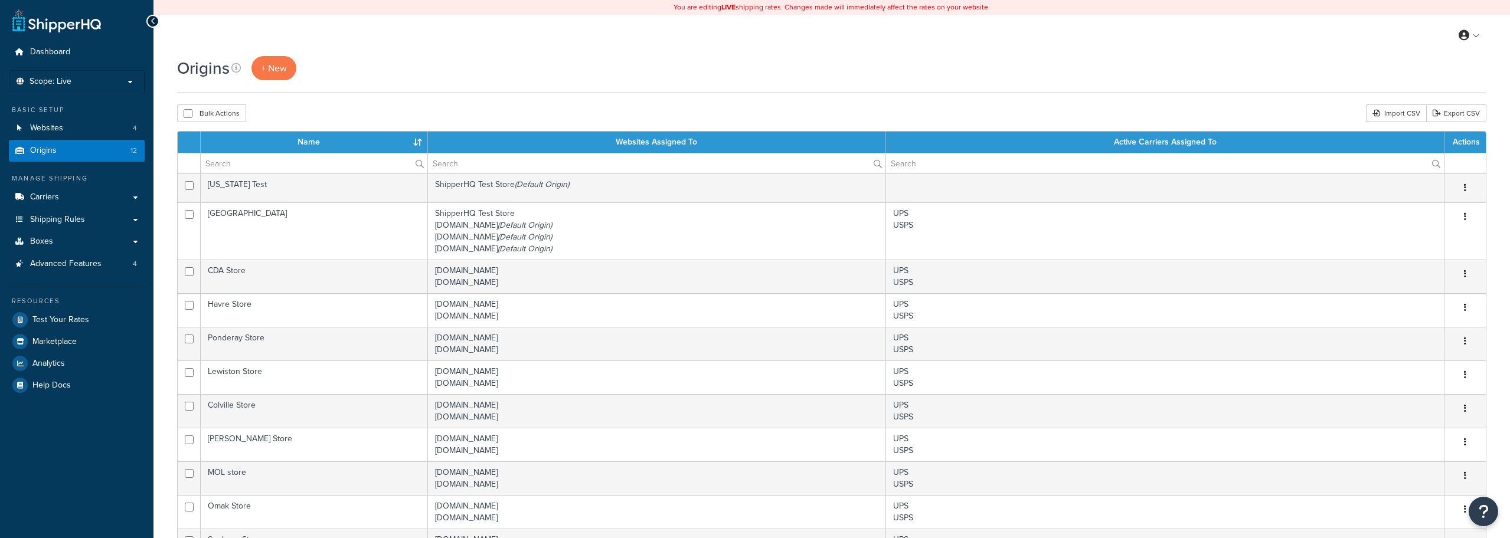
select select "50"
click at [482, 37] on div "My Profile Billing Global Settings Contact Us Logout" at bounding box center [828, 35] width 1348 height 41
drag, startPoint x: 348, startPoint y: 59, endPoint x: 172, endPoint y: 40, distance: 177.5
click at [172, 41] on div "You are editing LIVE shipping rates. Changes made will immediately affect the r…" at bounding box center [828, 438] width 1348 height 877
click at [176, 30] on div "My Profile Billing Global Settings Contact Us Logout" at bounding box center [828, 35] width 1348 height 41
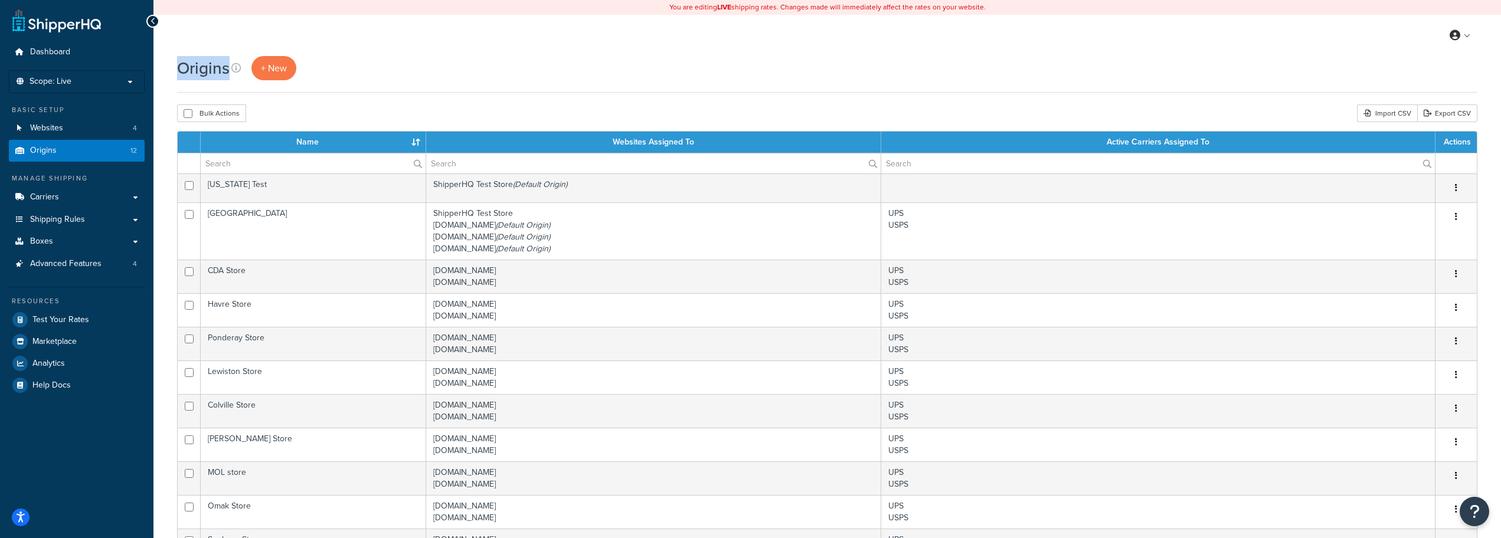
drag, startPoint x: 177, startPoint y: 64, endPoint x: 228, endPoint y: 63, distance: 51.4
click at [228, 63] on h1 "Origins" at bounding box center [203, 68] width 53 height 23
click at [528, 71] on div "Origins + New" at bounding box center [827, 68] width 1301 height 24
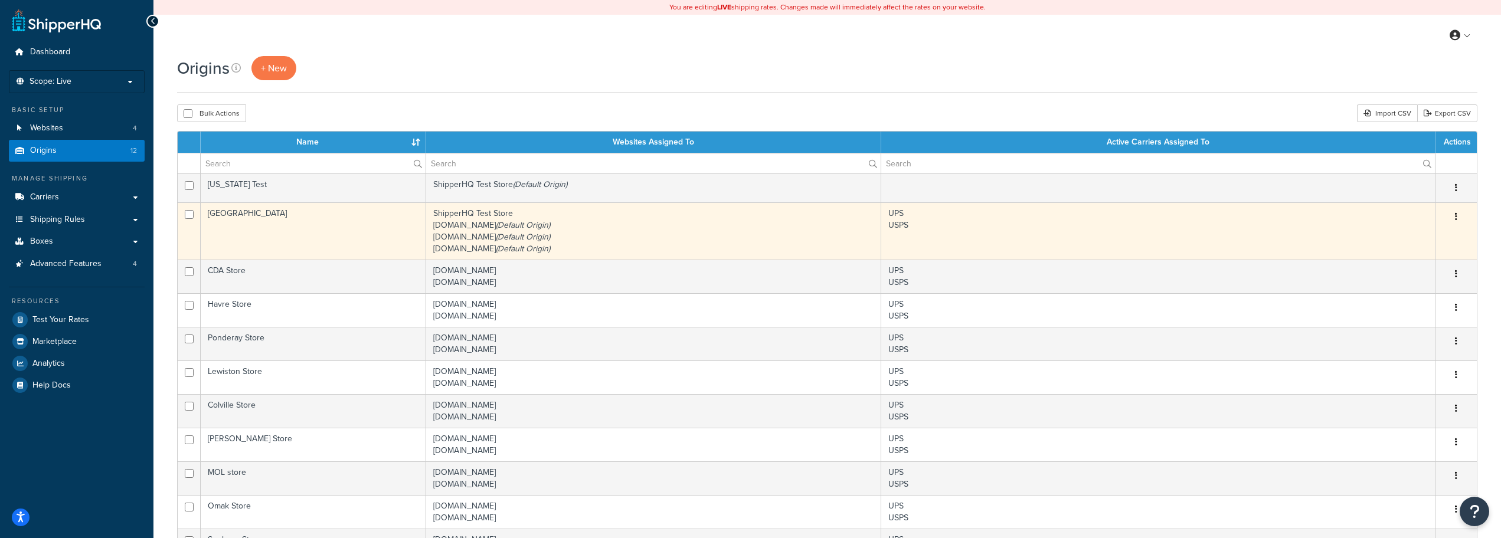
click at [1457, 217] on icon "button" at bounding box center [1456, 217] width 2 height 8
click at [1425, 234] on link "Edit" at bounding box center [1417, 239] width 93 height 24
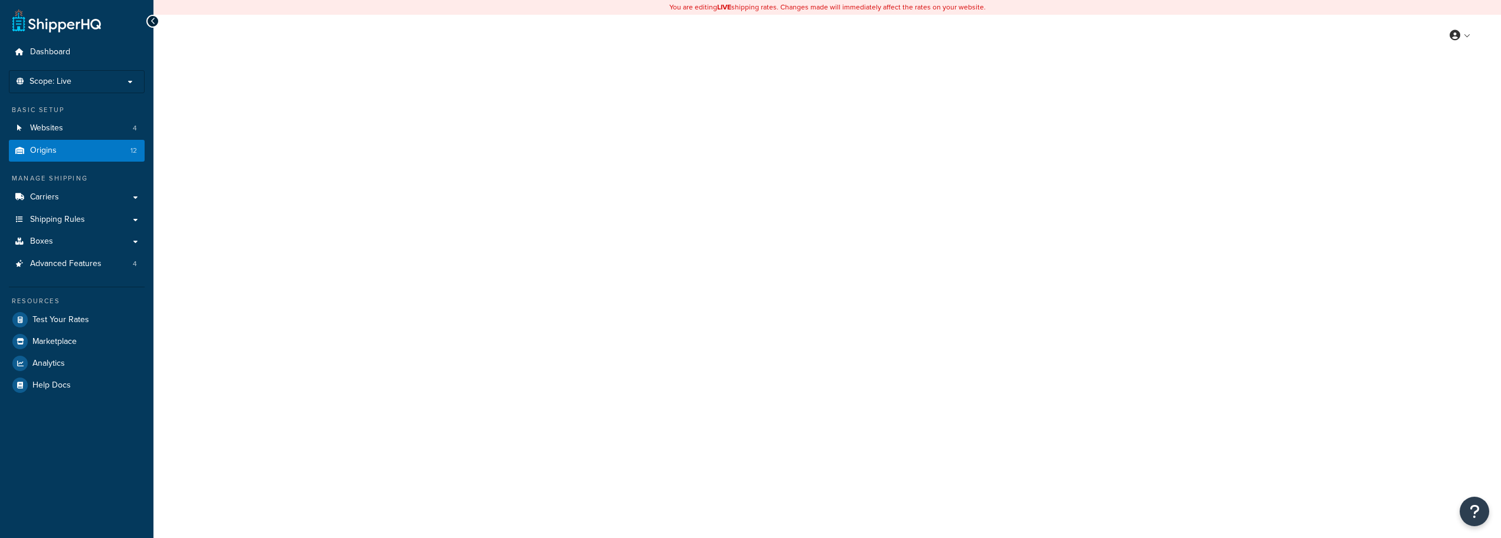
select select "26"
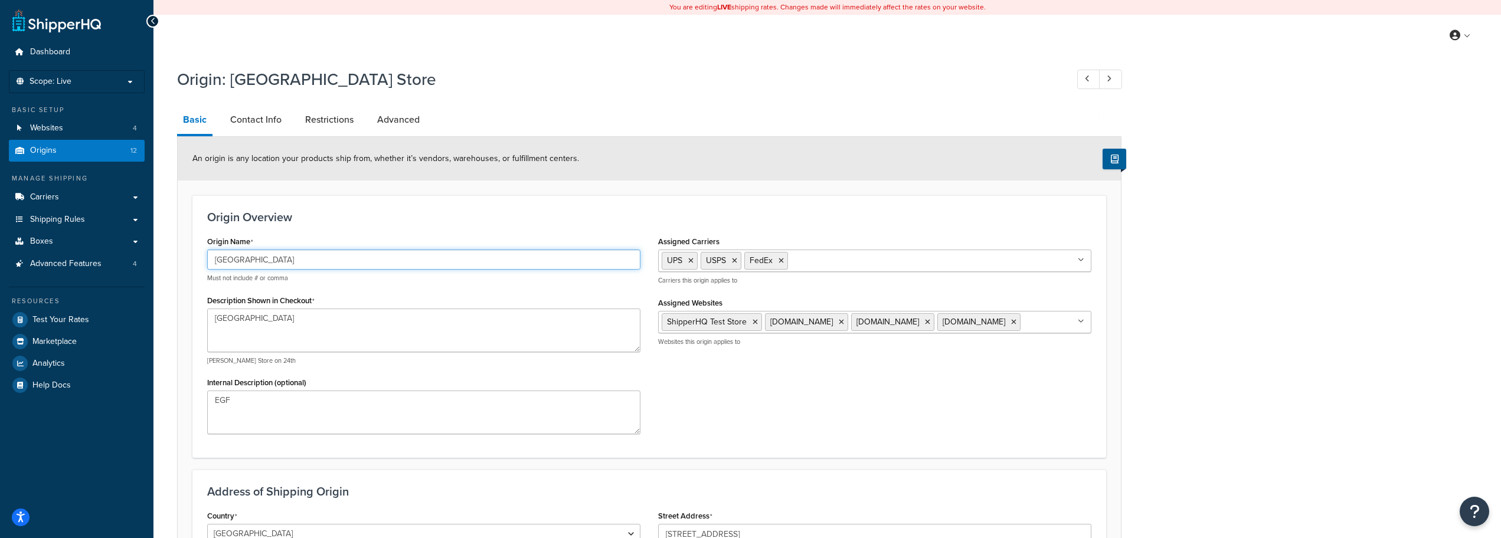
drag, startPoint x: 361, startPoint y: 257, endPoint x: 155, endPoint y: 262, distance: 206.7
click at [155, 262] on div "Origin: [GEOGRAPHIC_DATA] Store Basic Contact Info Restrictions Advanced An ori…" at bounding box center [828, 413] width 1348 height 702
click at [384, 319] on textarea "[GEOGRAPHIC_DATA]" at bounding box center [423, 331] width 433 height 44
type textarea "East Great Falls"
drag, startPoint x: 355, startPoint y: 258, endPoint x: 174, endPoint y: 256, distance: 180.7
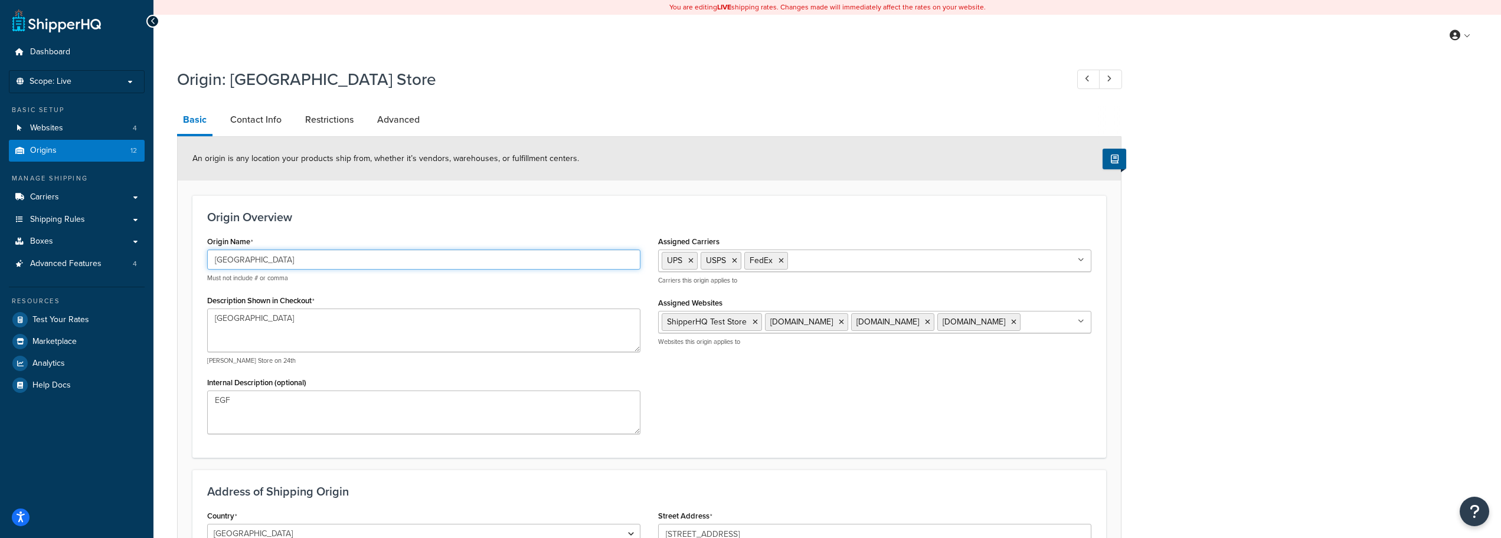
click at [173, 257] on div "Origin: East Great Falls Store Basic Contact Info Restrictions Advanced An orig…" at bounding box center [828, 413] width 1348 height 702
type input "[GEOGRAPHIC_DATA]"
click at [374, 224] on h3 "Origin Overview" at bounding box center [649, 217] width 884 height 13
click at [254, 117] on link "Contact Info" at bounding box center [255, 120] width 63 height 28
select select "order_placed"
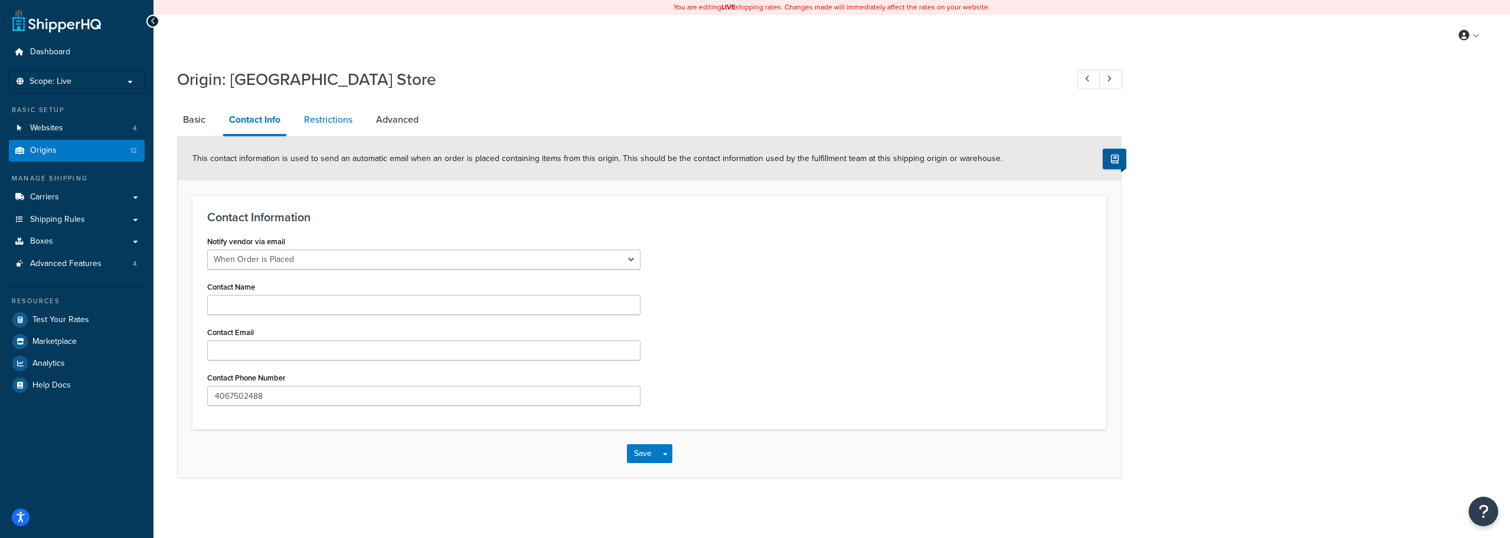
click at [339, 126] on link "Restrictions" at bounding box center [328, 120] width 60 height 28
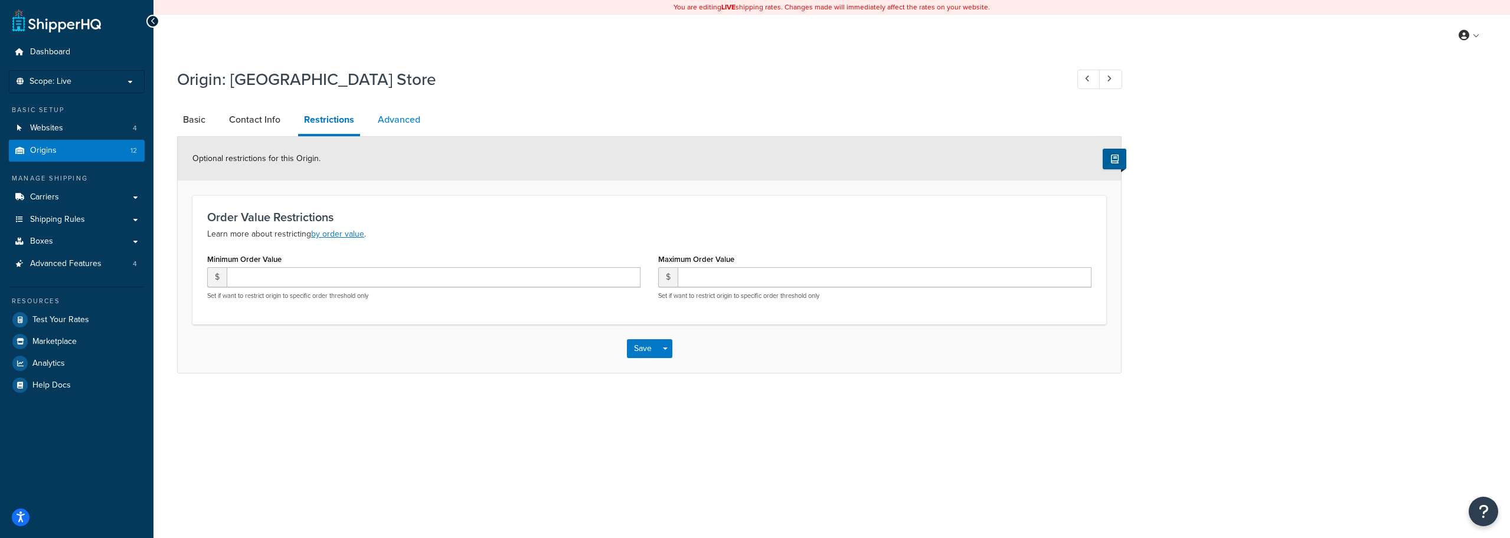
click at [387, 116] on link "Advanced" at bounding box center [399, 120] width 54 height 28
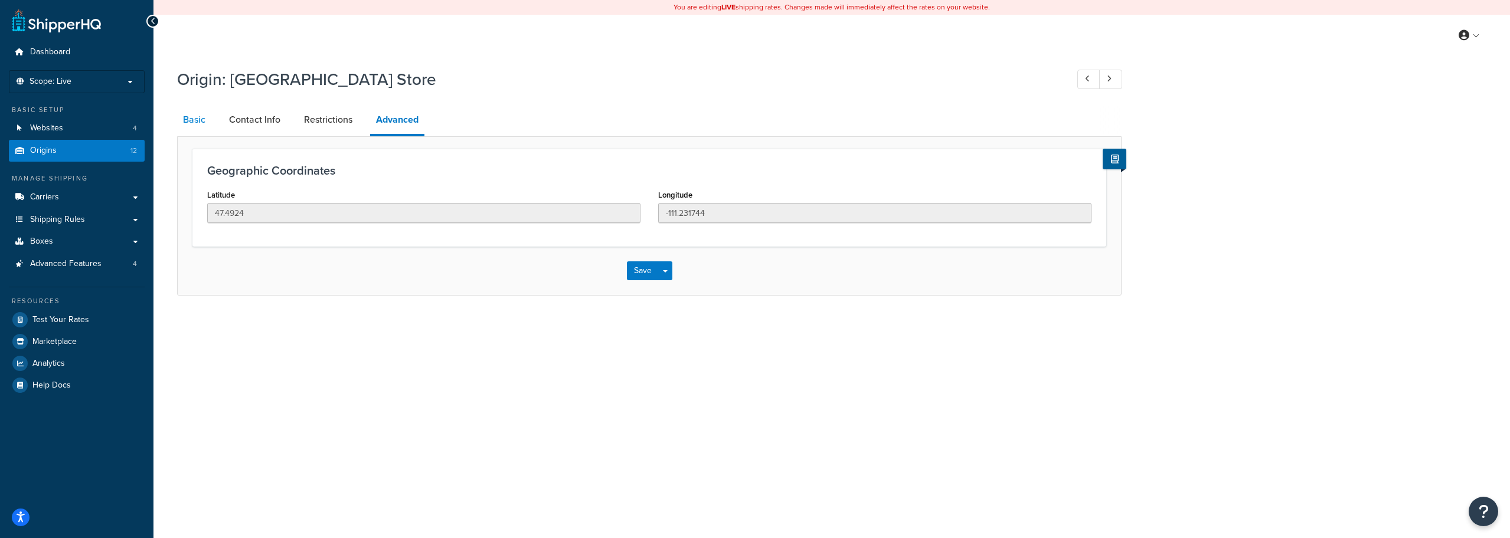
click at [203, 121] on link "Basic" at bounding box center [194, 120] width 34 height 28
select select "26"
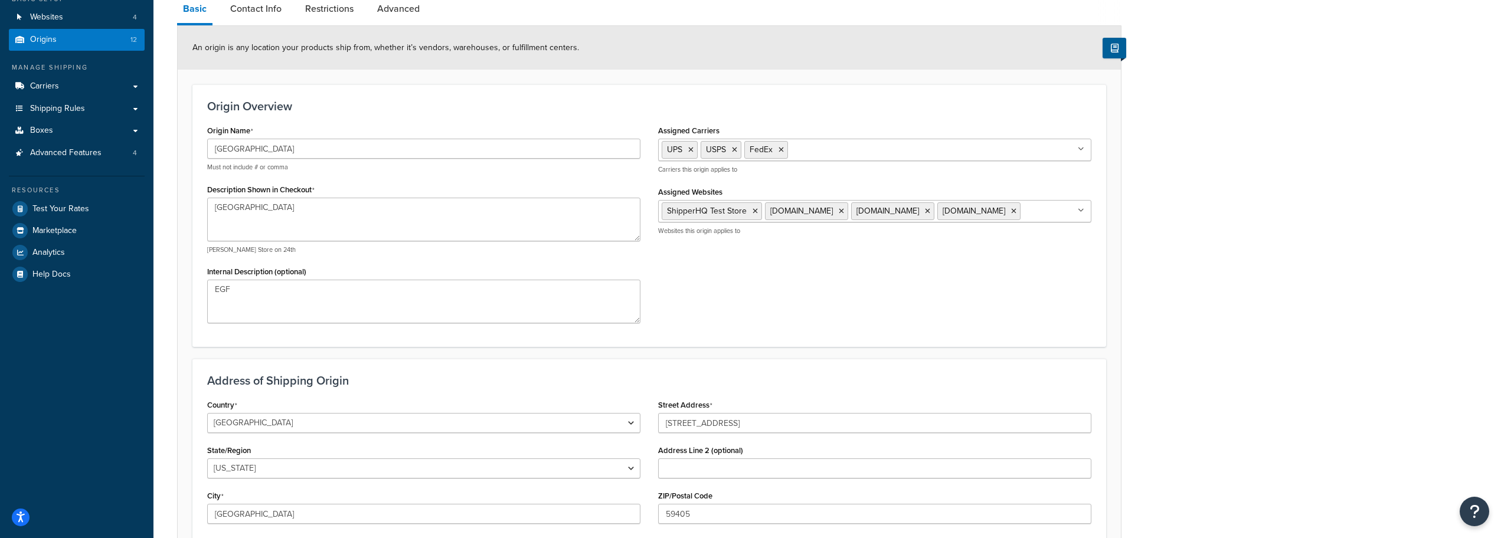
scroll to position [118, 0]
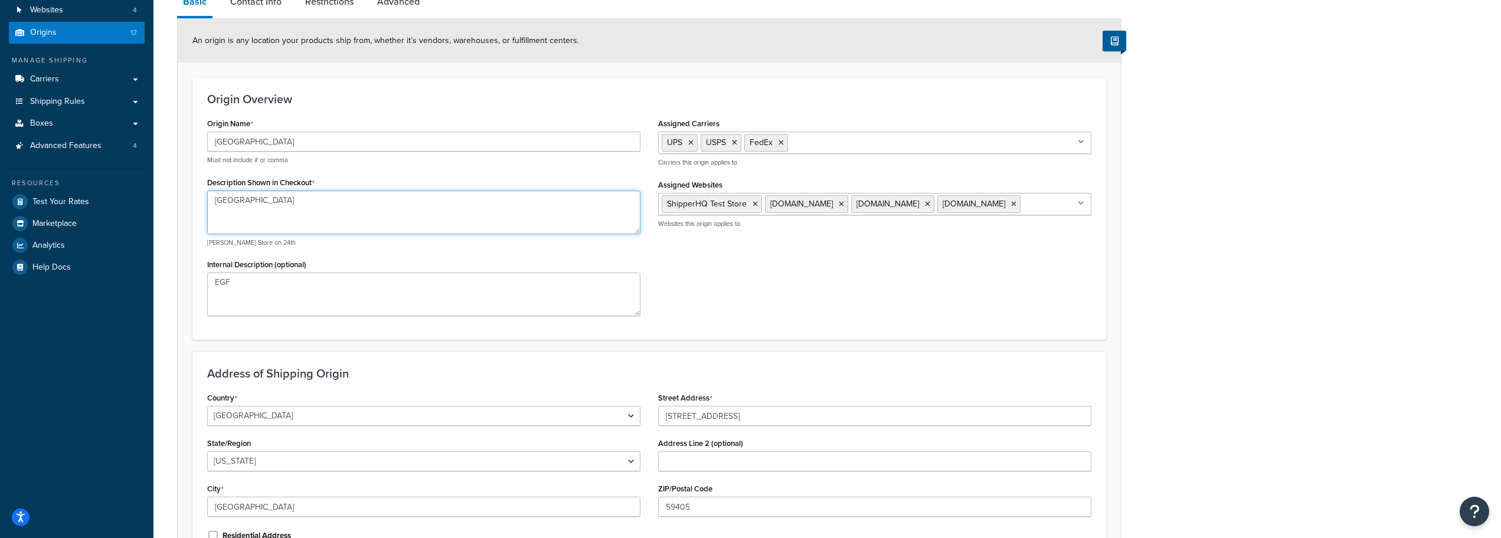
click at [551, 218] on textarea "East Great Falls" at bounding box center [423, 213] width 433 height 44
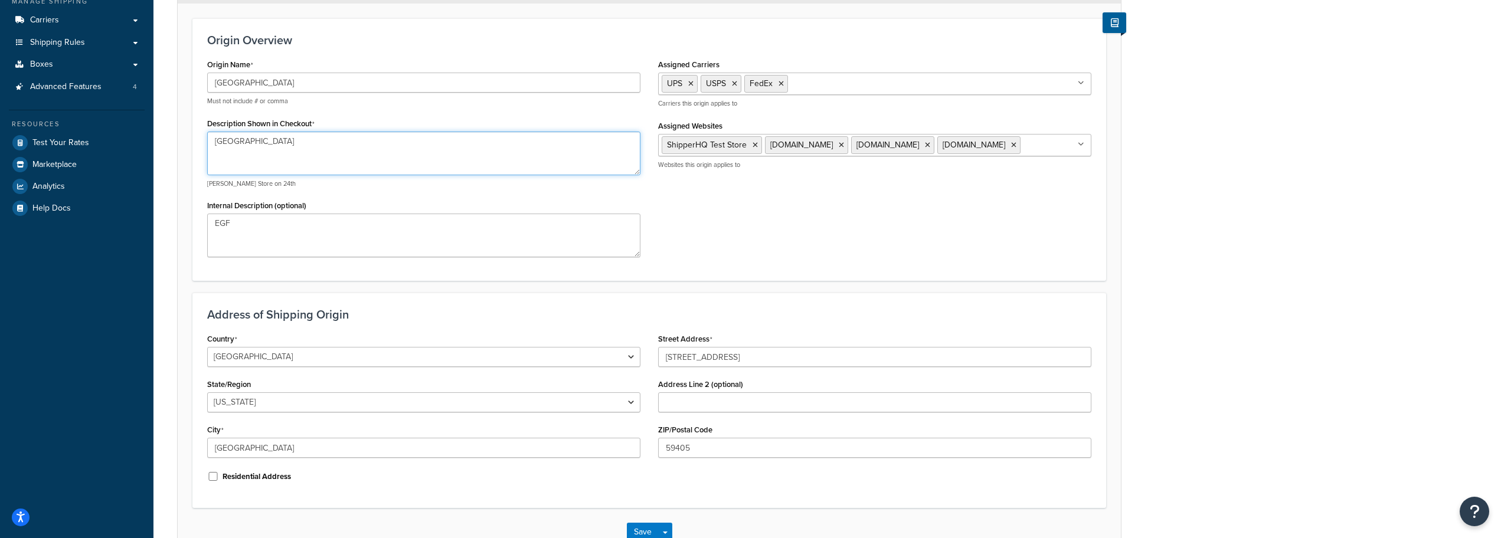
scroll to position [256, 0]
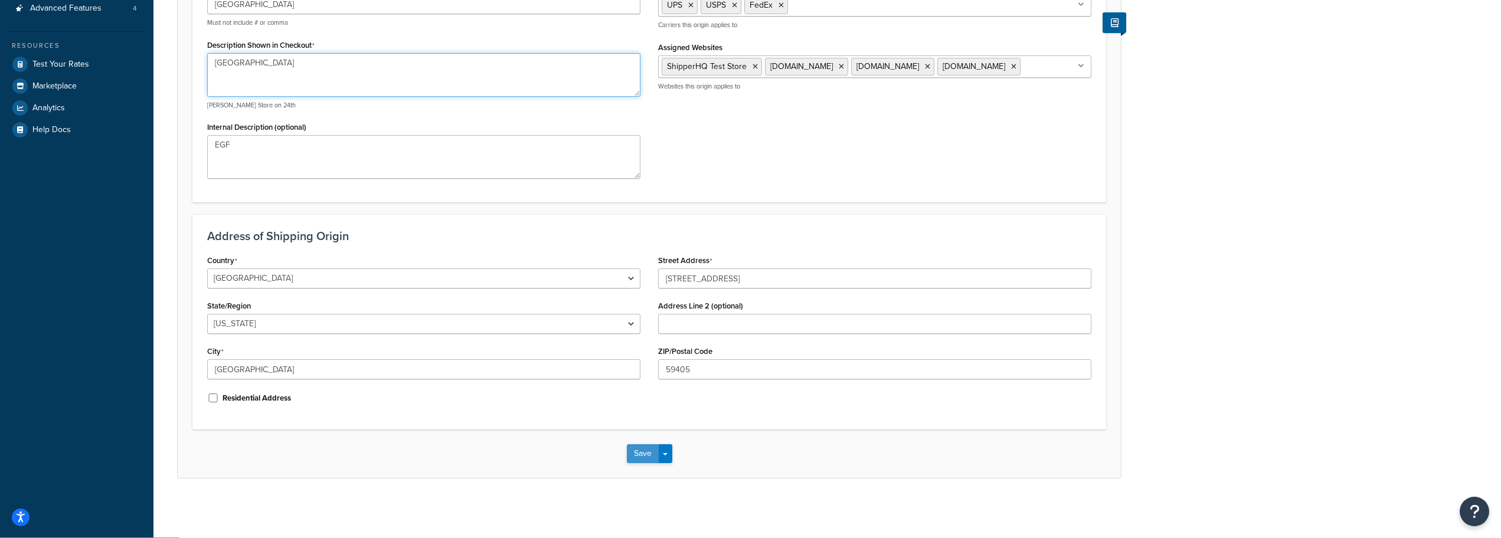
type textarea "[GEOGRAPHIC_DATA]"
click at [645, 451] on button "Save" at bounding box center [643, 454] width 32 height 19
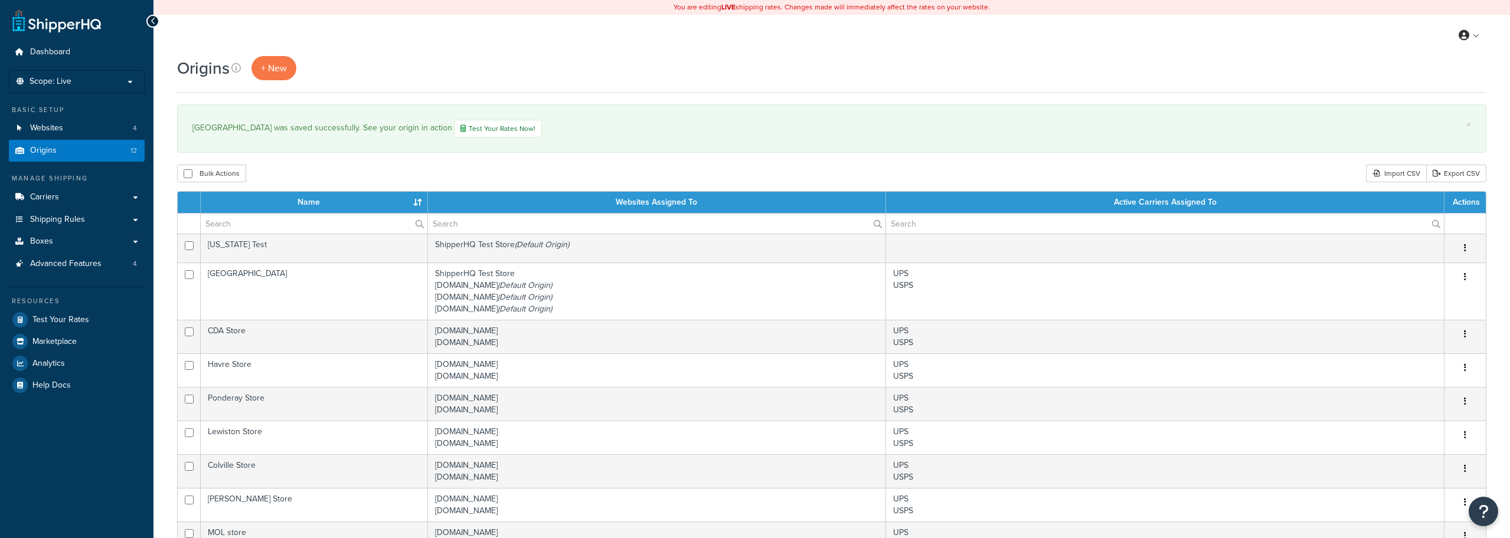
select select "50"
